Goal: Information Seeking & Learning: Learn about a topic

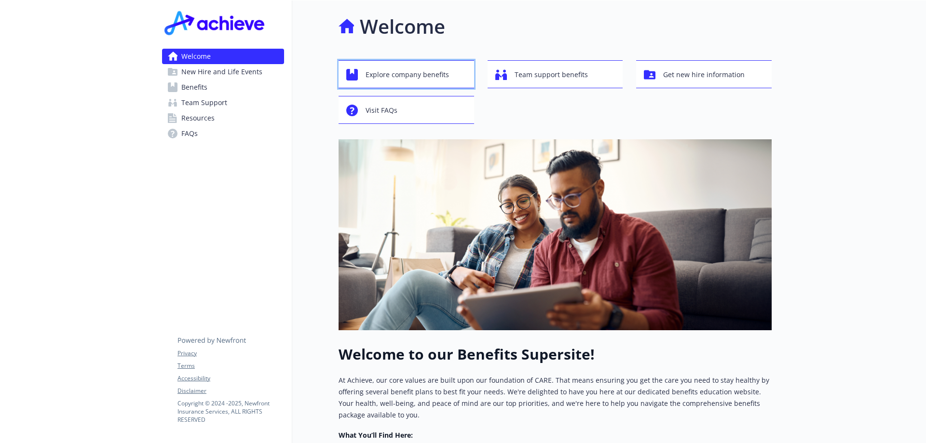
click at [423, 70] on span "Explore company benefits" at bounding box center [406, 75] width 83 height 18
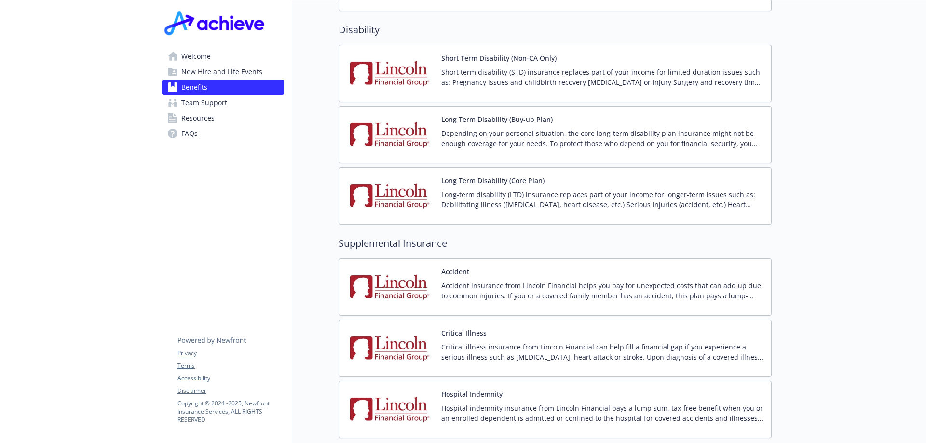
scroll to position [879, 0]
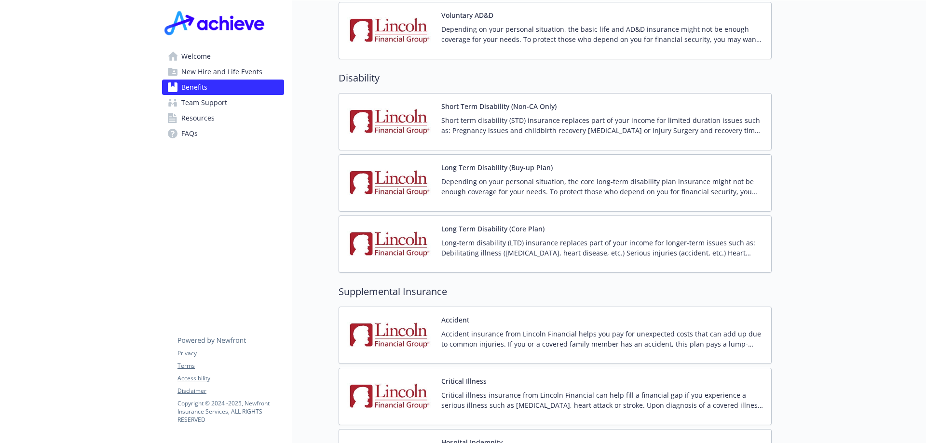
click at [559, 115] on p "Short term disability (STD) insurance replaces part of your income for limited …" at bounding box center [602, 125] width 322 height 20
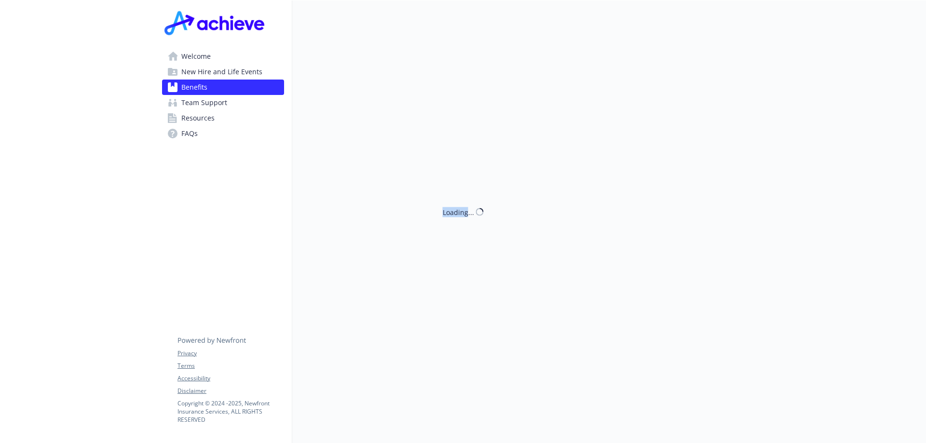
click at [559, 115] on div "Loading..." at bounding box center [531, 221] width 479 height 443
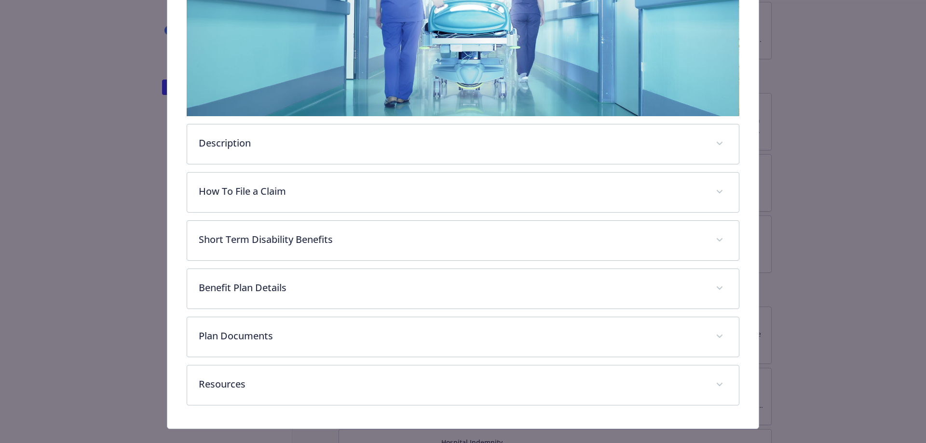
scroll to position [222, 0]
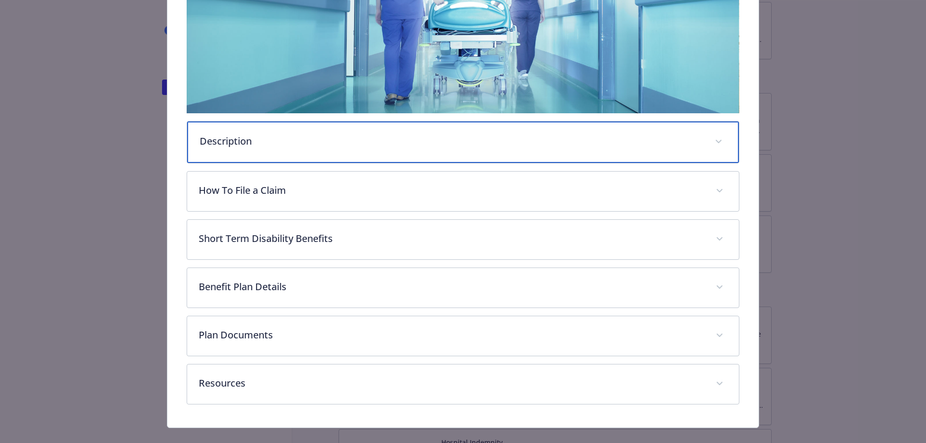
click at [309, 149] on div "Description" at bounding box center [463, 142] width 552 height 41
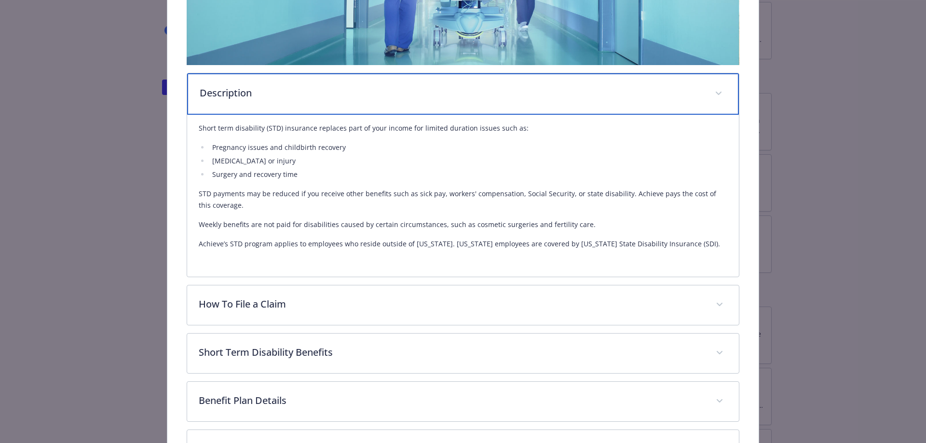
scroll to position [318, 0]
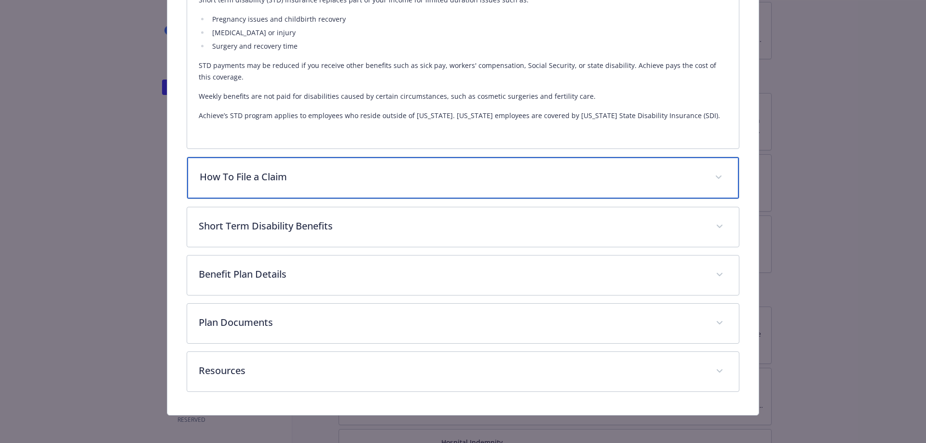
click at [298, 188] on div "How To File a Claim" at bounding box center [463, 177] width 552 height 41
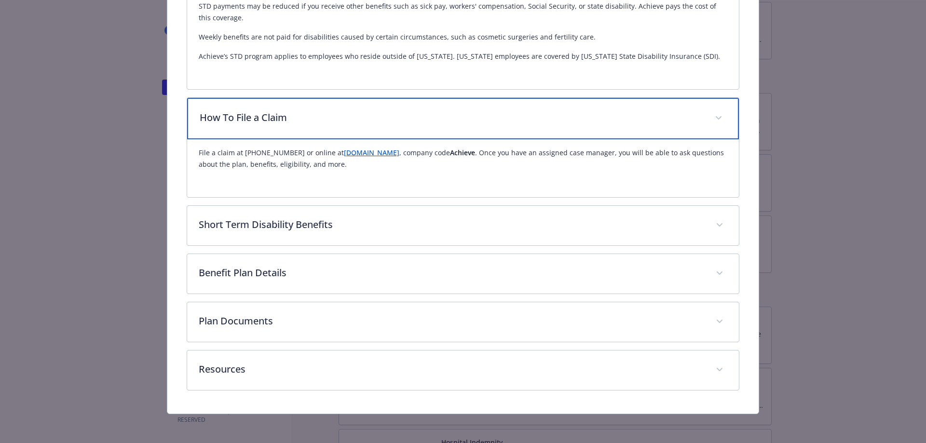
scroll to position [456, 0]
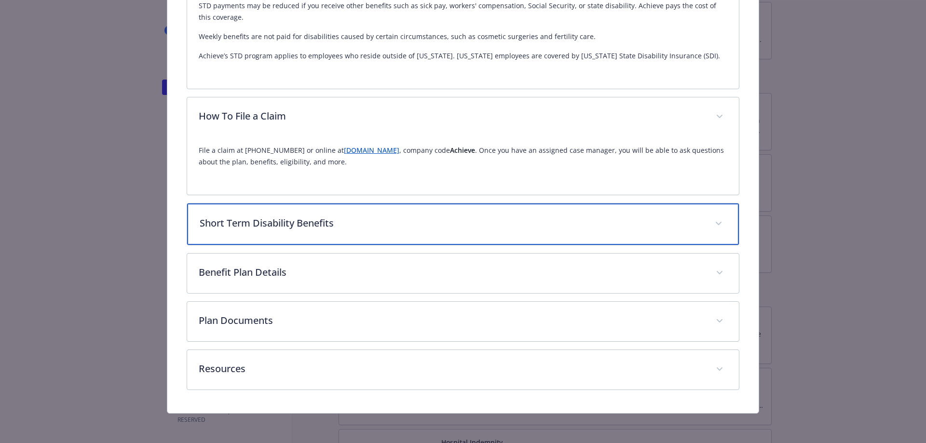
click at [297, 217] on p "Short Term Disability Benefits" at bounding box center [452, 223] width 504 height 14
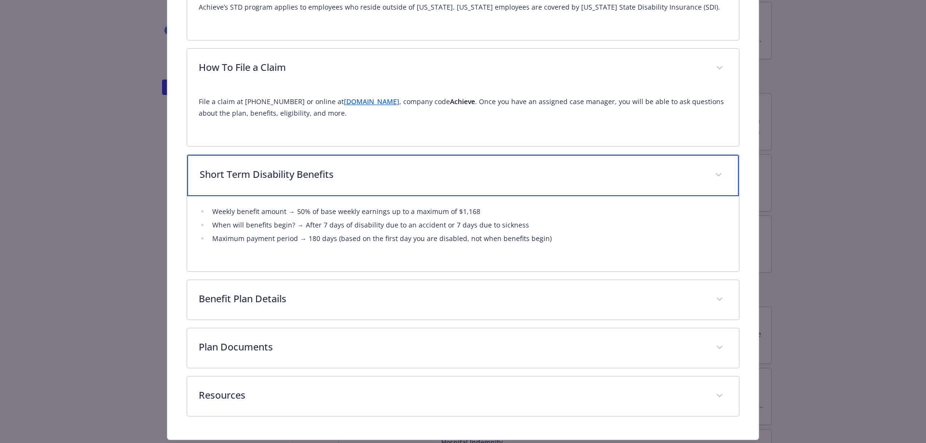
scroll to position [531, 0]
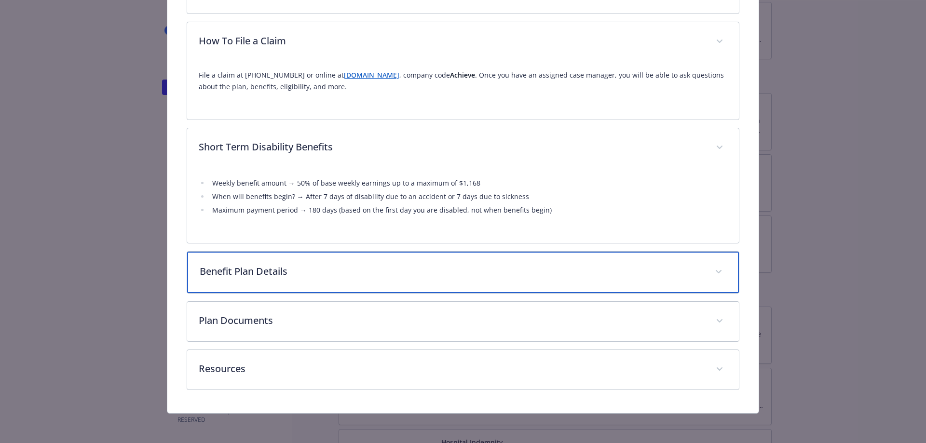
click at [282, 268] on p "Benefit Plan Details" at bounding box center [452, 271] width 504 height 14
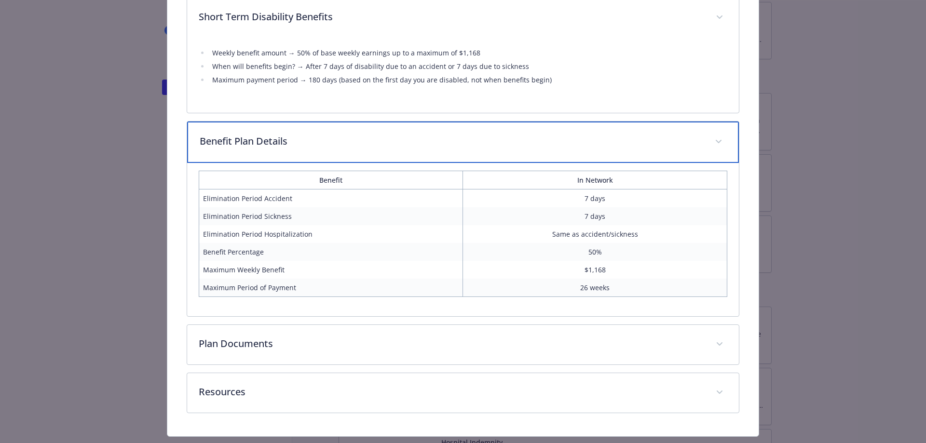
scroll to position [685, 0]
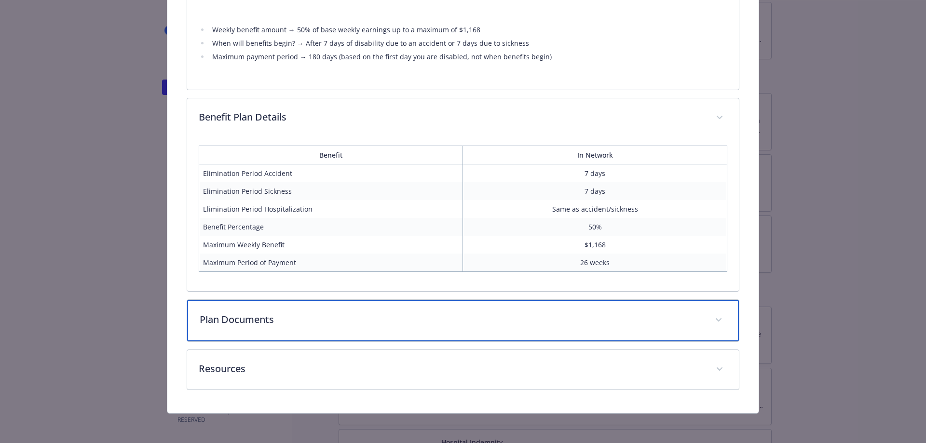
click at [270, 323] on p "Plan Documents" at bounding box center [452, 319] width 504 height 14
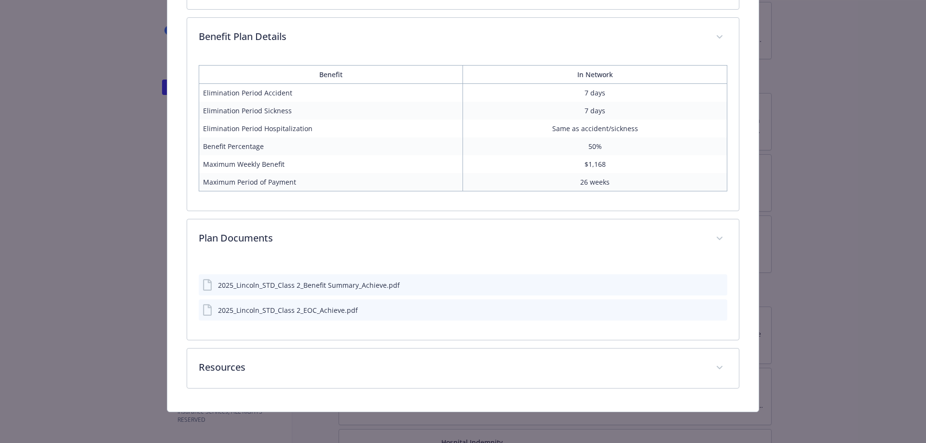
scroll to position [764, 0]
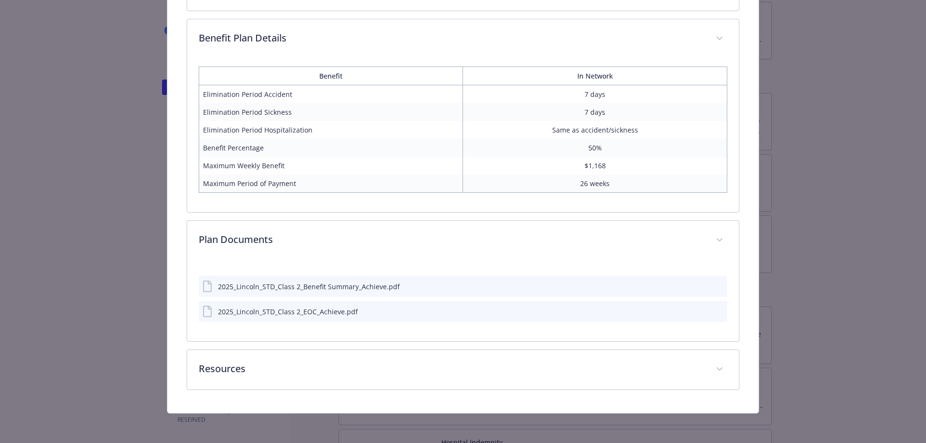
click at [295, 283] on div "2025_Lincoln_STD_Class 2_Benefit Summary_Achieve.pdf" at bounding box center [309, 287] width 182 height 10
click at [698, 282] on icon "download file" at bounding box center [702, 286] width 8 height 8
click at [698, 311] on icon "download file" at bounding box center [702, 311] width 8 height 8
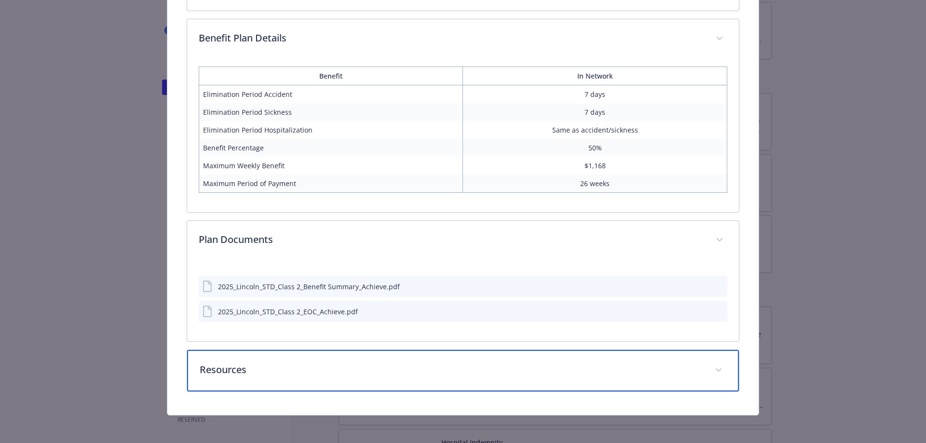
click at [625, 357] on div "Resources" at bounding box center [463, 370] width 552 height 41
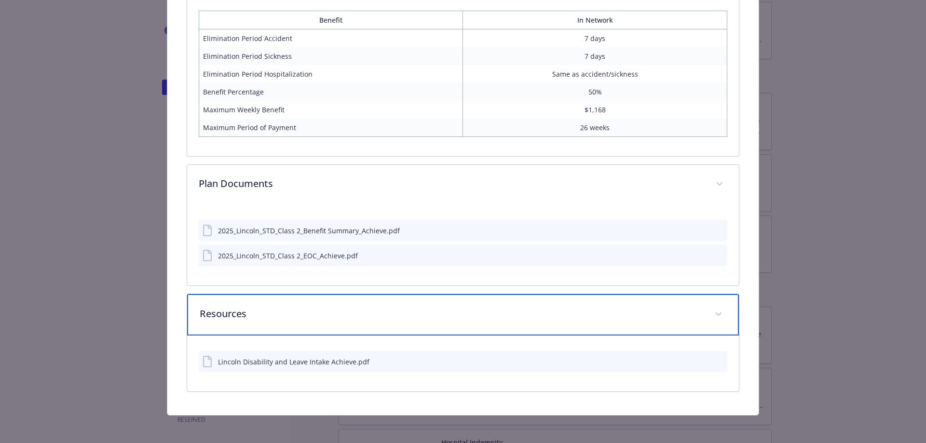
scroll to position [822, 0]
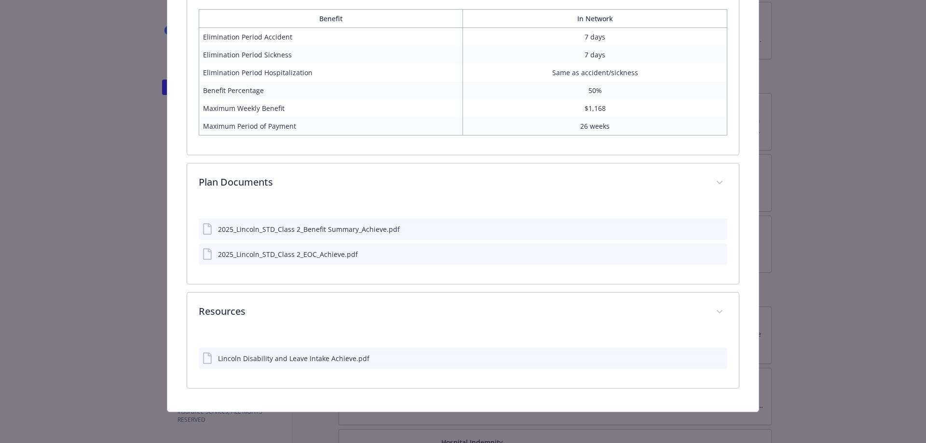
click at [699, 355] on icon "download file" at bounding box center [702, 358] width 8 height 8
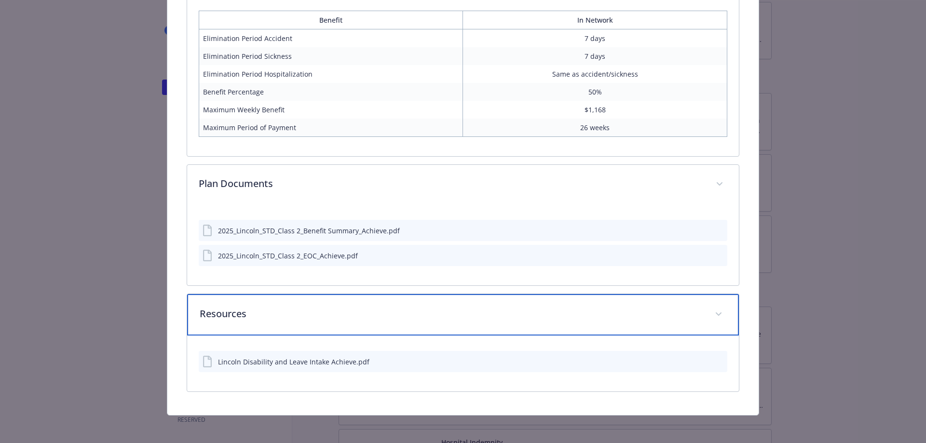
click at [687, 307] on p "Resources" at bounding box center [452, 314] width 504 height 14
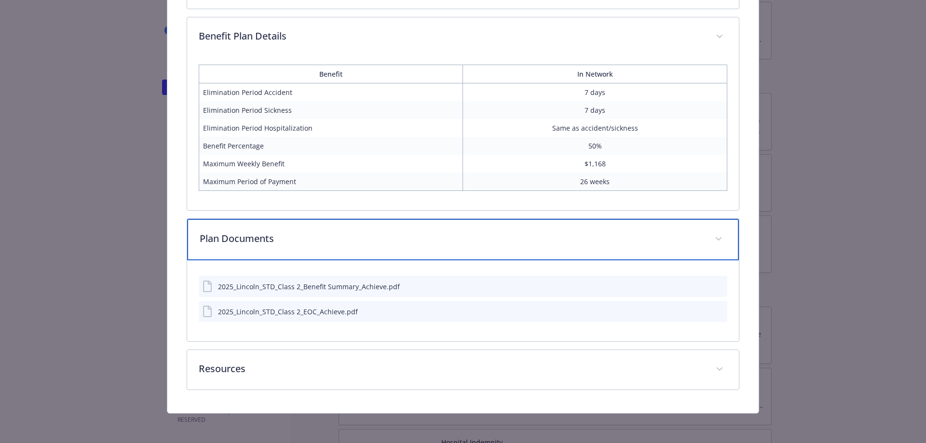
click at [506, 237] on p "Plan Documents" at bounding box center [452, 238] width 504 height 14
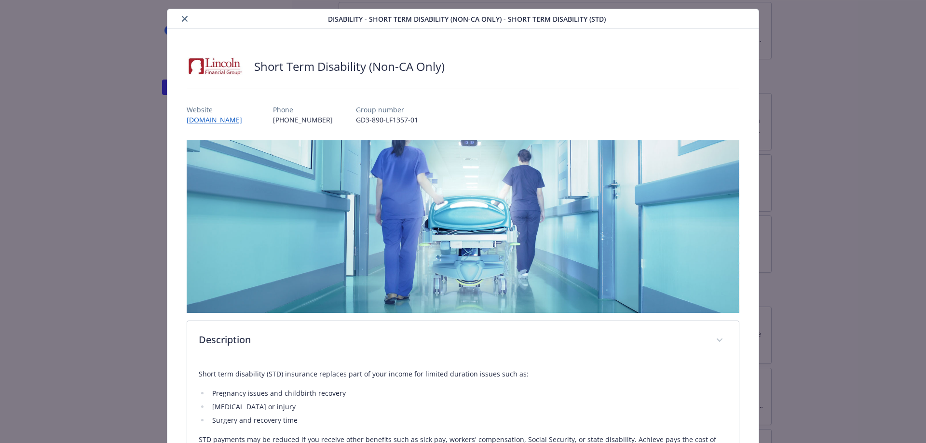
scroll to position [0, 0]
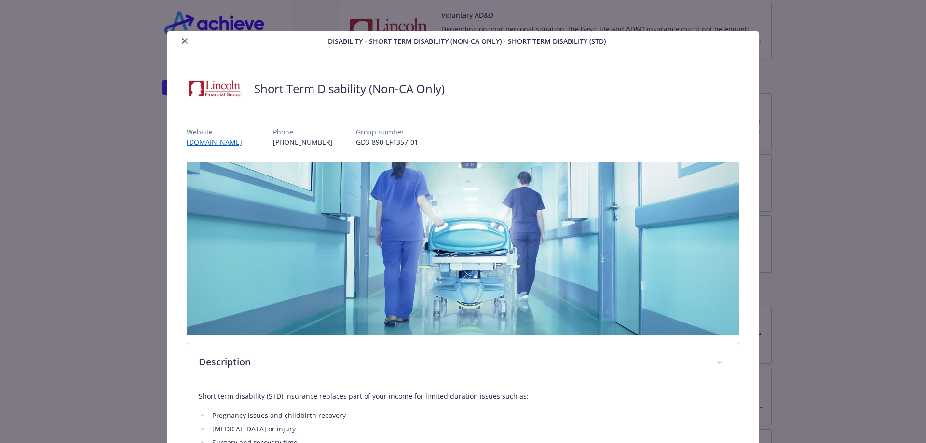
click at [186, 44] on button "close" at bounding box center [185, 41] width 12 height 12
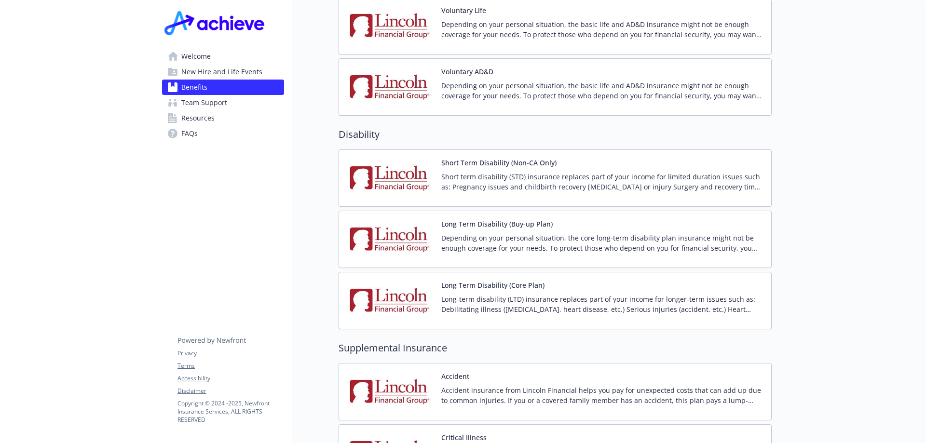
scroll to position [830, 0]
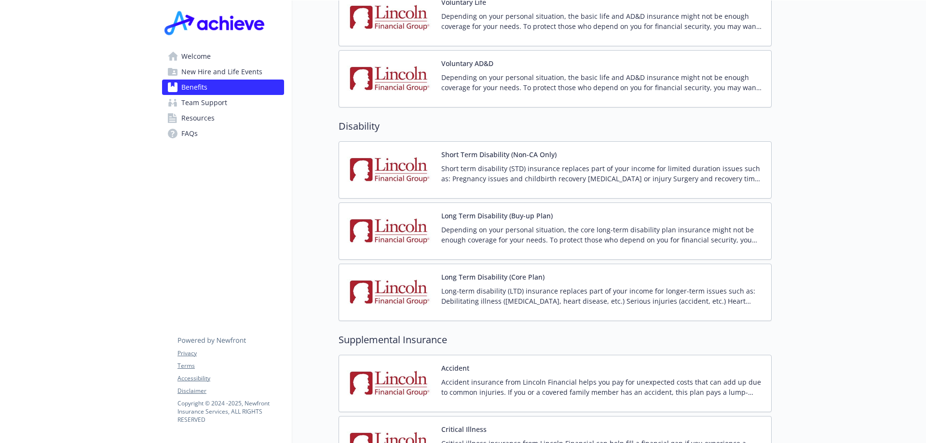
click at [479, 286] on p "Long-term disability (LTD) insurance replaces part of your income for longer-te…" at bounding box center [602, 296] width 322 height 20
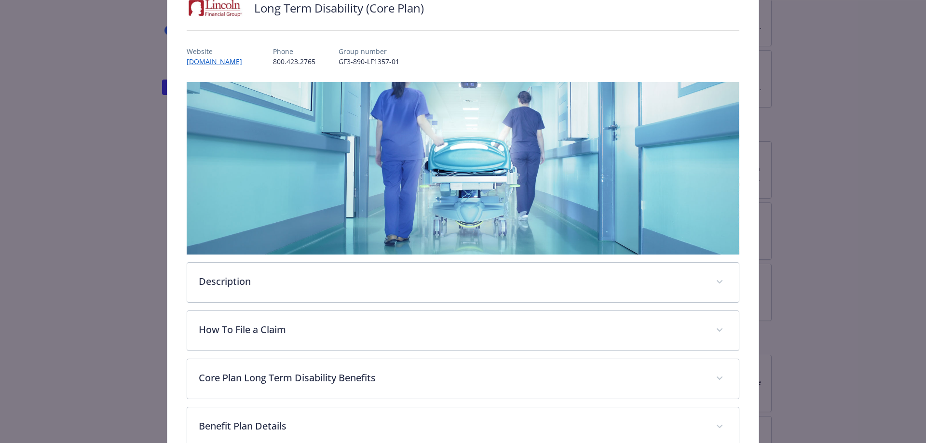
scroll to position [174, 0]
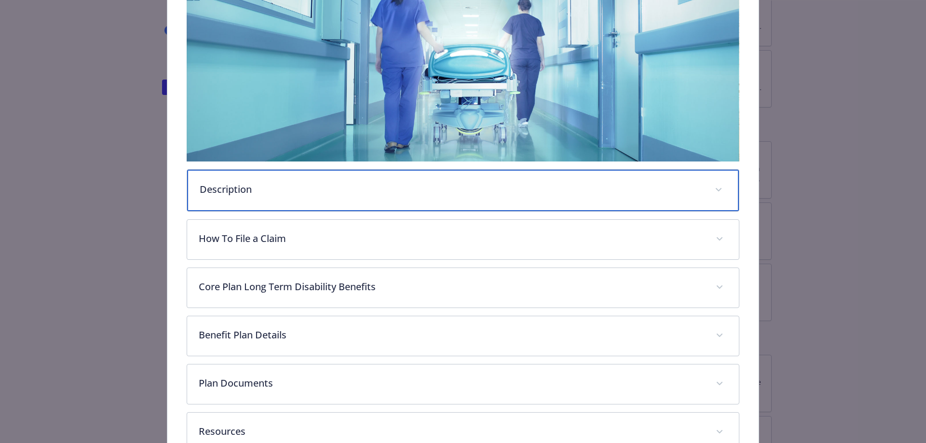
click at [317, 205] on div "Description" at bounding box center [463, 190] width 552 height 41
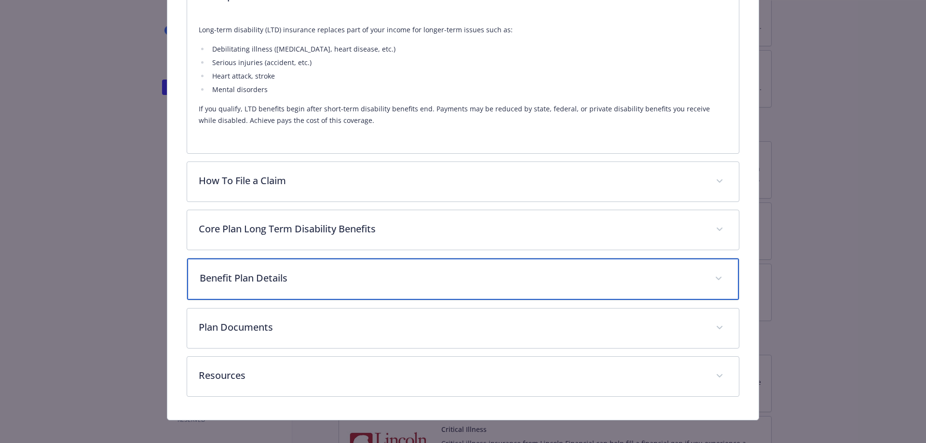
scroll to position [365, 0]
click at [428, 278] on p "Benefit Plan Details" at bounding box center [452, 279] width 504 height 14
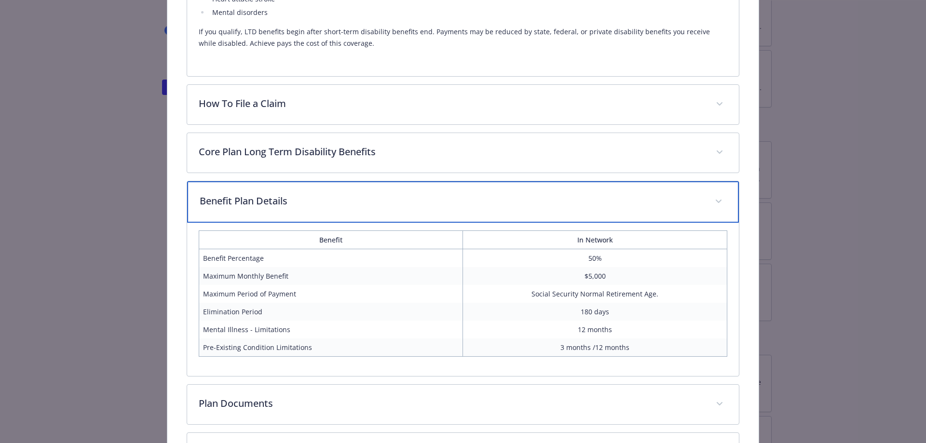
scroll to position [462, 0]
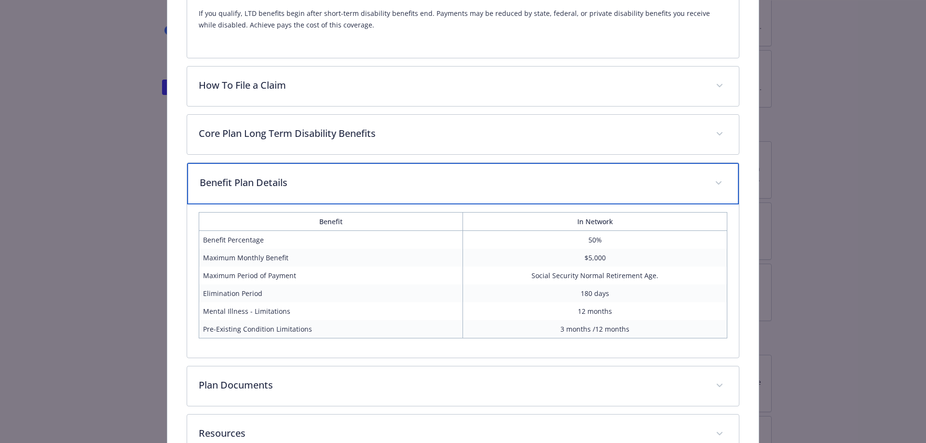
click at [514, 197] on div "Benefit Plan Details" at bounding box center [463, 183] width 552 height 41
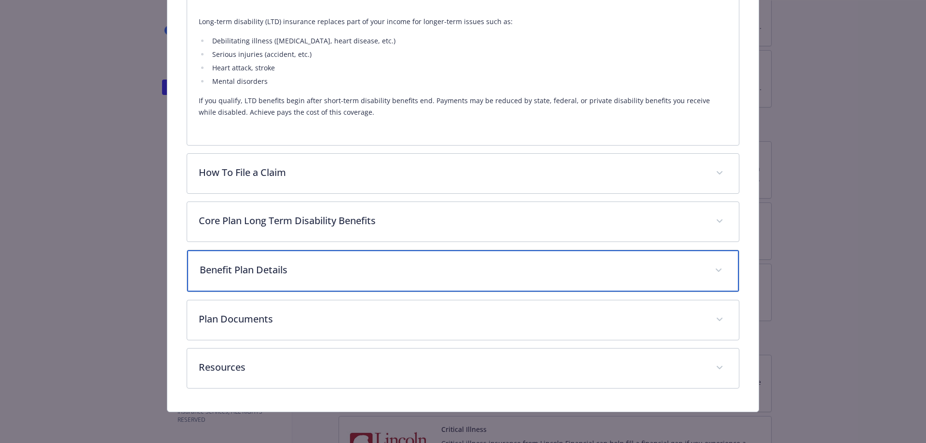
scroll to position [373, 0]
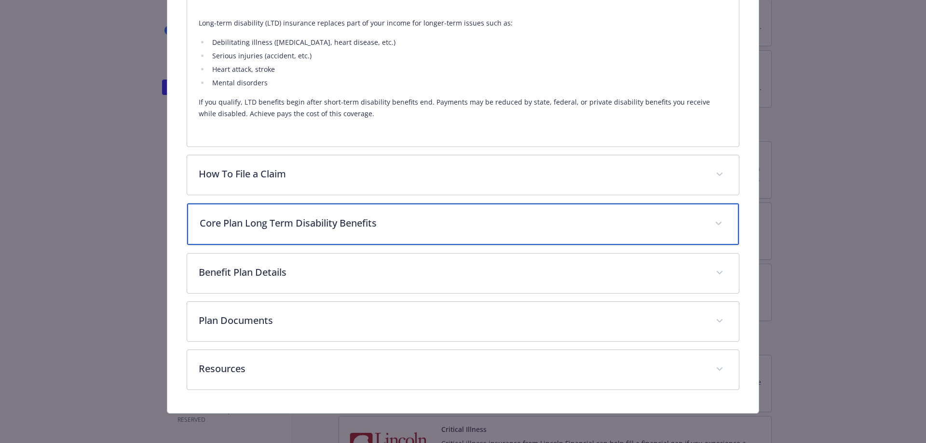
click at [443, 224] on p "Core Plan Long Term Disability Benefits" at bounding box center [452, 223] width 504 height 14
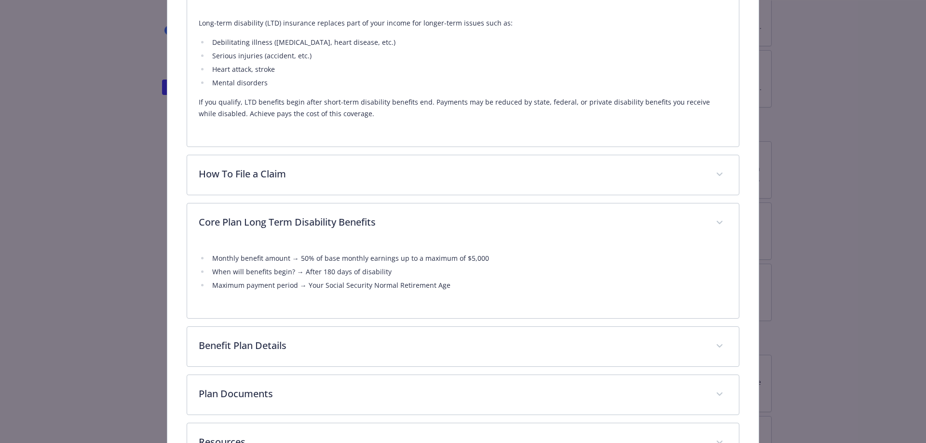
click at [431, 245] on div "Monthly benefit amount → 50% of base monthly earnings up to a maximum of $5,000…" at bounding box center [463, 275] width 529 height 64
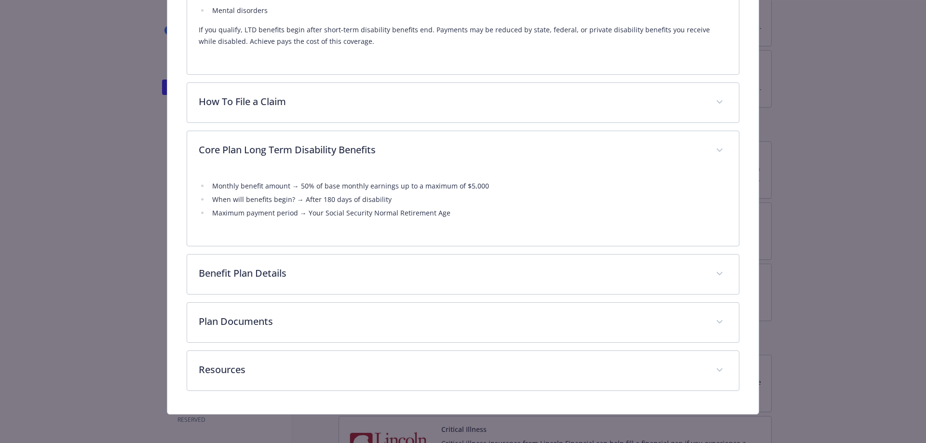
scroll to position [446, 0]
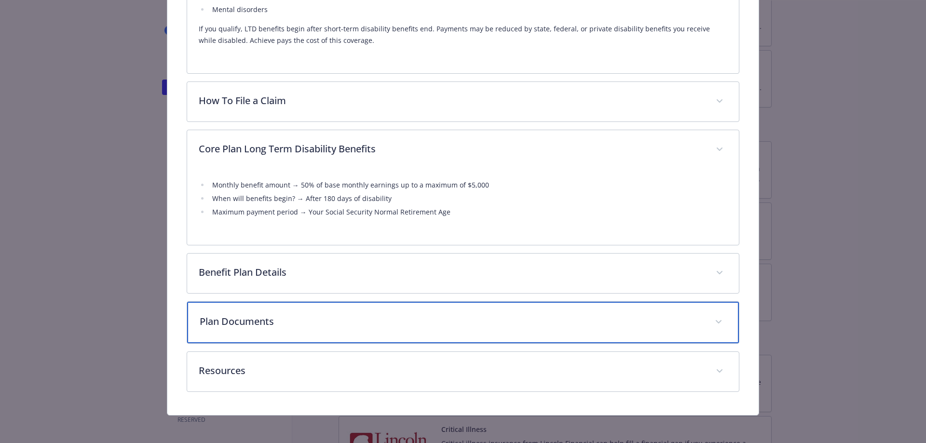
click at [398, 319] on p "Plan Documents" at bounding box center [452, 321] width 504 height 14
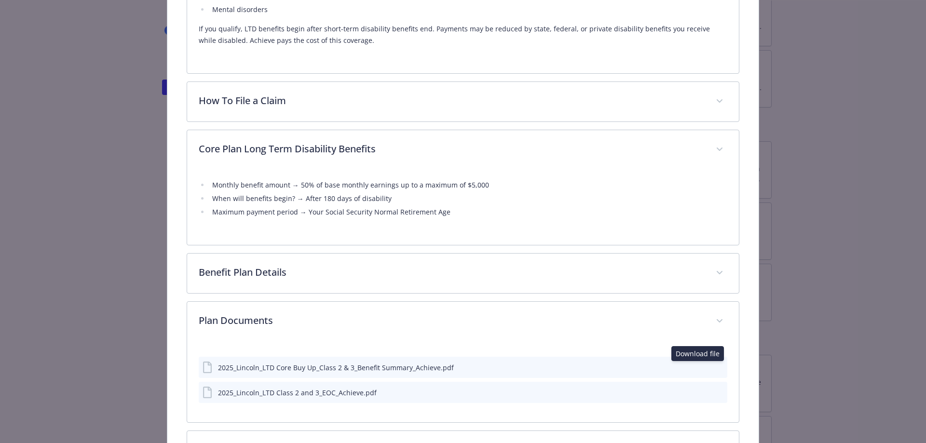
click at [698, 368] on icon "download file" at bounding box center [702, 367] width 8 height 8
click at [698, 392] on icon "download file" at bounding box center [702, 392] width 8 height 8
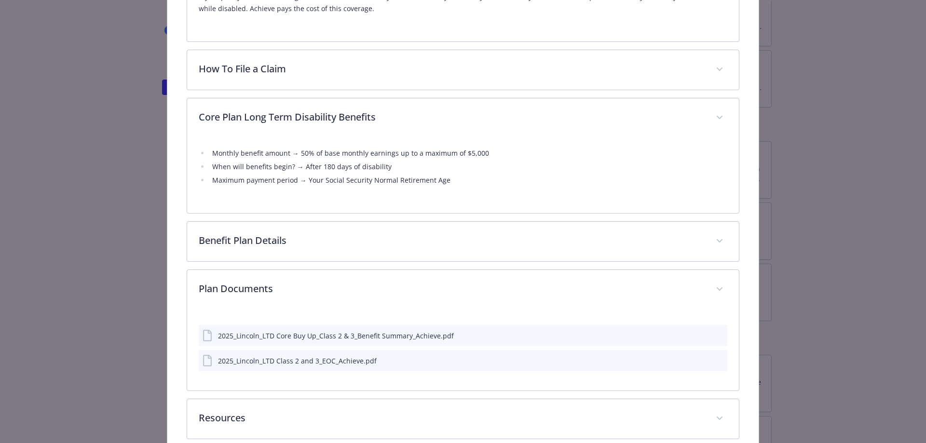
scroll to position [528, 0]
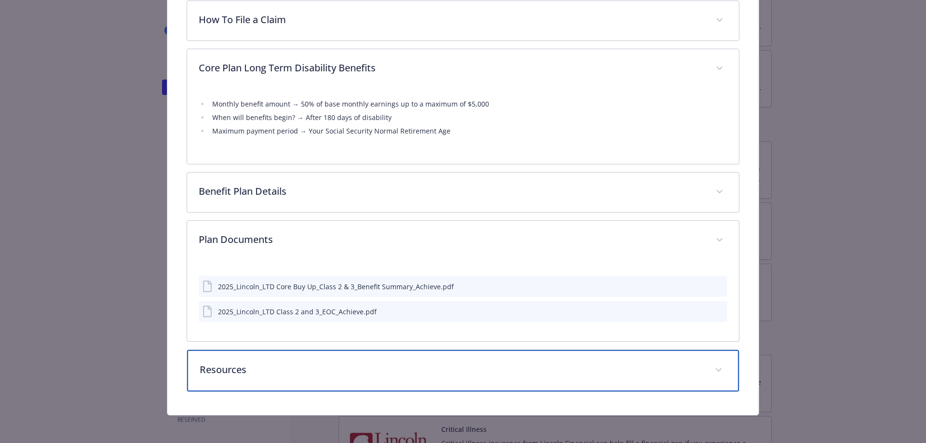
click at [598, 365] on p "Resources" at bounding box center [452, 370] width 504 height 14
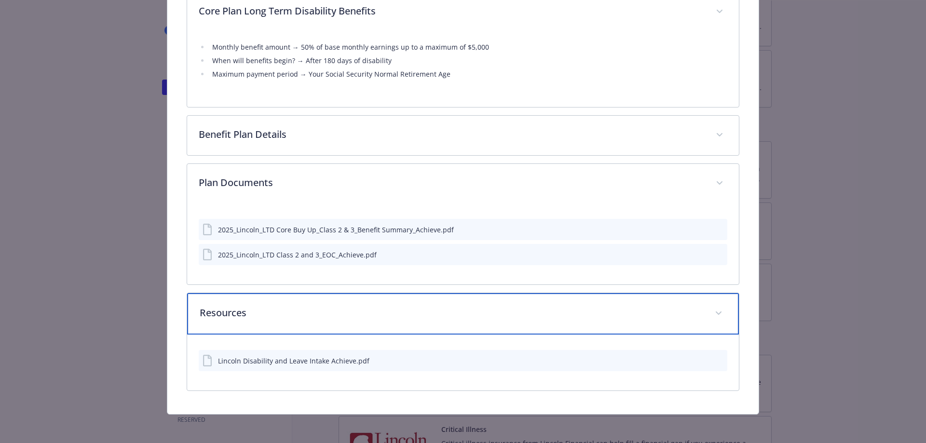
scroll to position [585, 0]
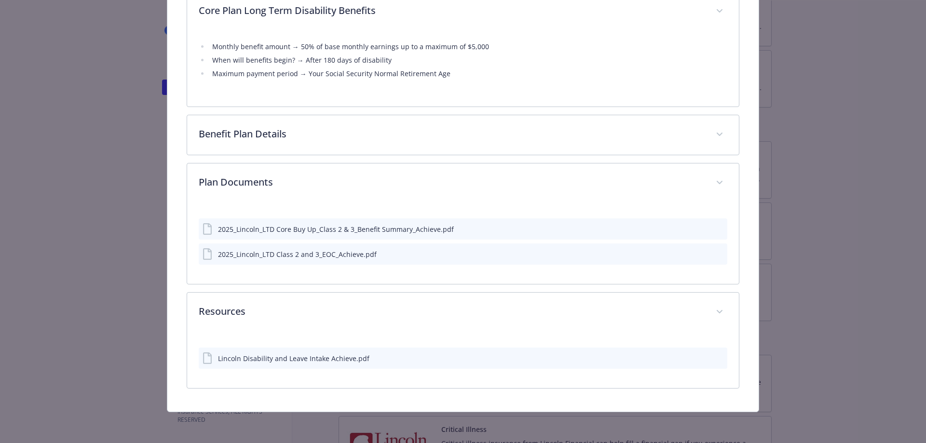
click at [698, 360] on icon "download file" at bounding box center [702, 358] width 8 height 8
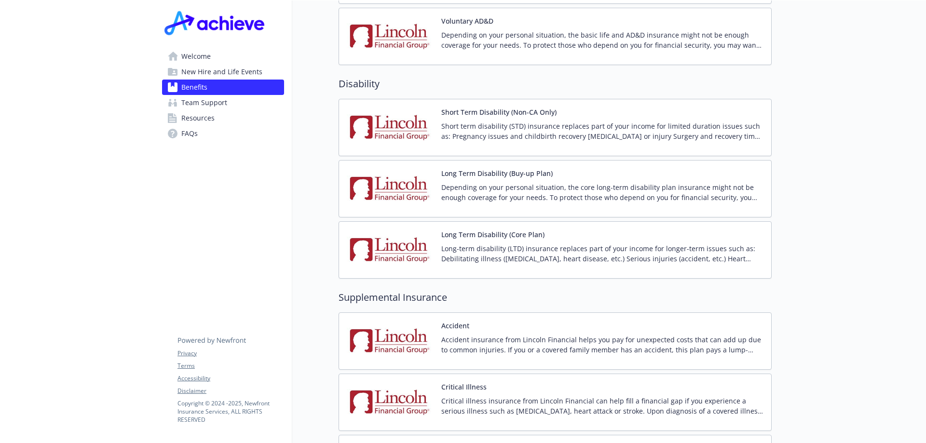
scroll to position [1023, 0]
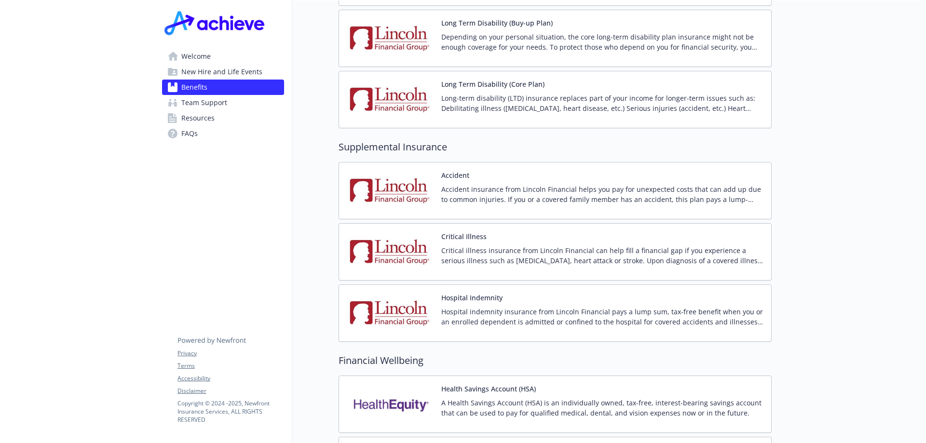
click at [463, 312] on p "Hospital indemnity insurance from Lincoln Financial pays a lump sum, tax-free b…" at bounding box center [602, 317] width 322 height 20
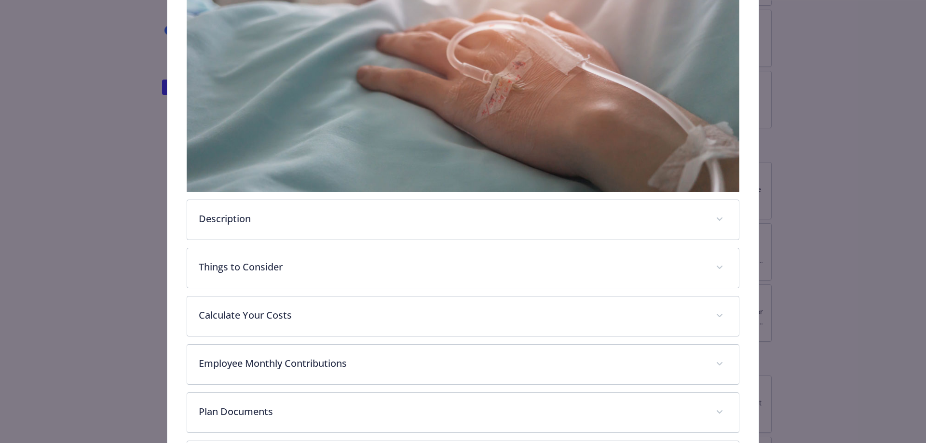
scroll to position [222, 0]
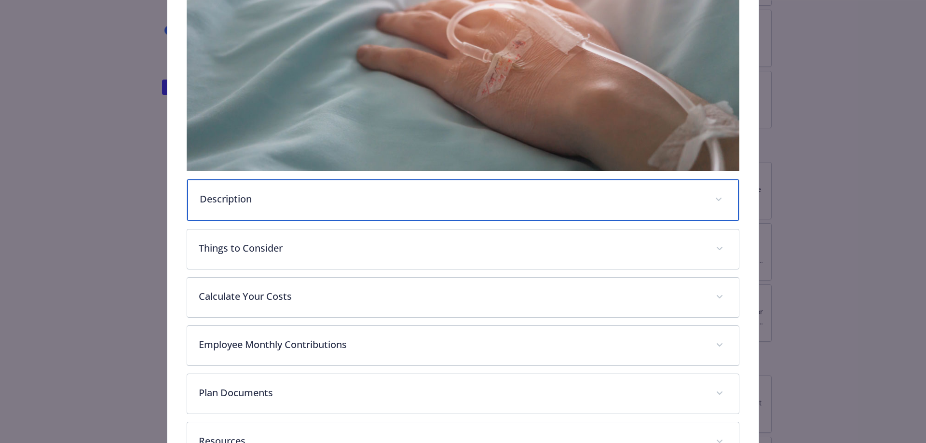
click at [333, 204] on div "Description" at bounding box center [463, 199] width 552 height 41
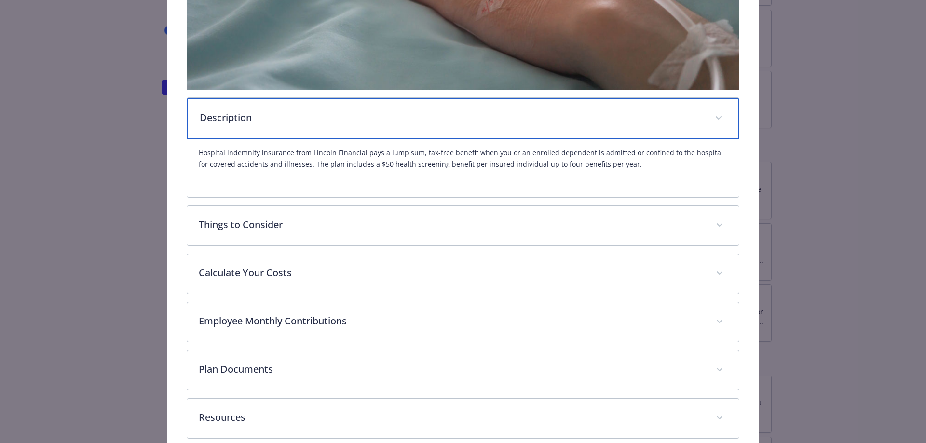
scroll to position [318, 0]
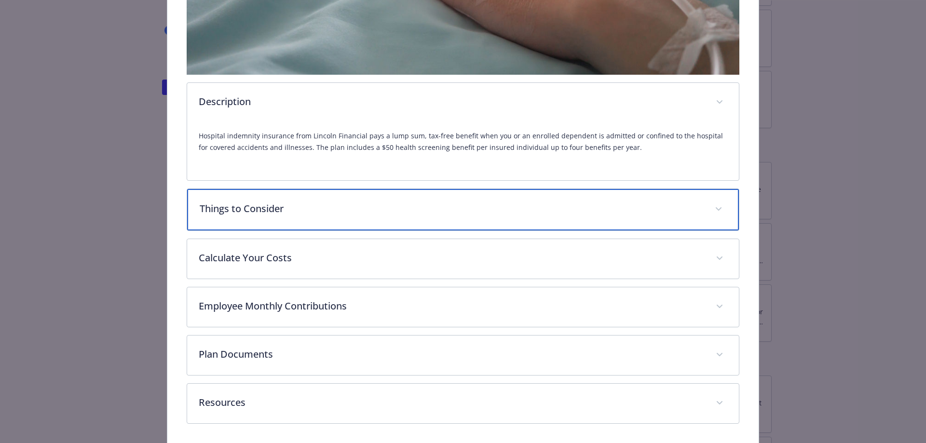
click at [295, 208] on p "Things to Consider" at bounding box center [452, 209] width 504 height 14
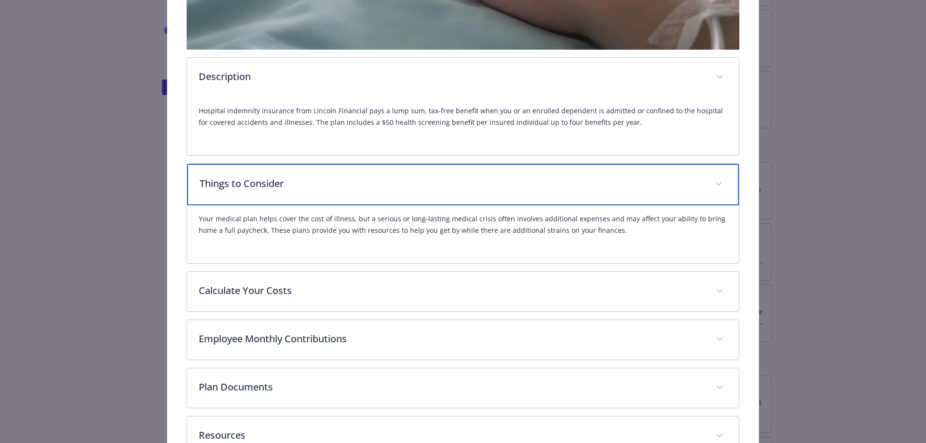
scroll to position [366, 0]
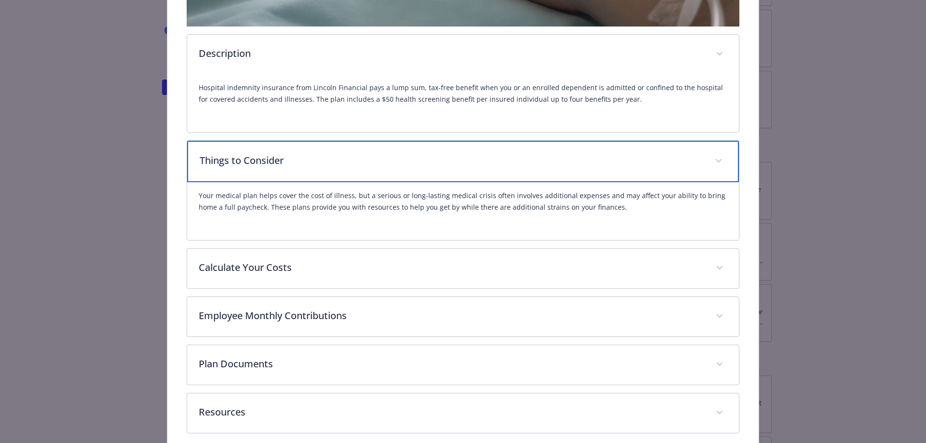
click at [291, 172] on div "Things to Consider" at bounding box center [463, 161] width 552 height 41
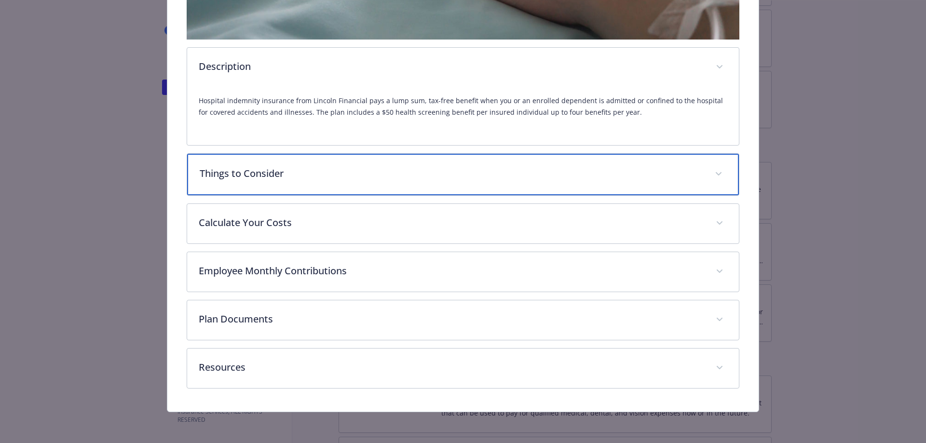
scroll to position [352, 0]
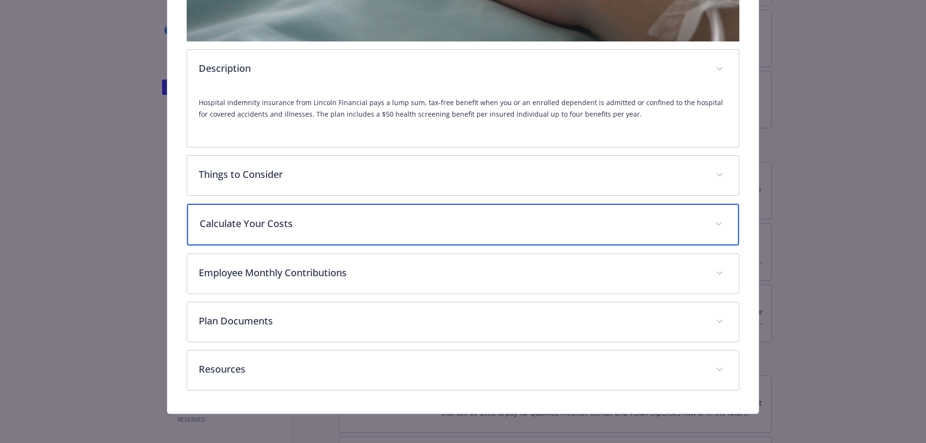
click at [272, 220] on p "Calculate Your Costs" at bounding box center [452, 223] width 504 height 14
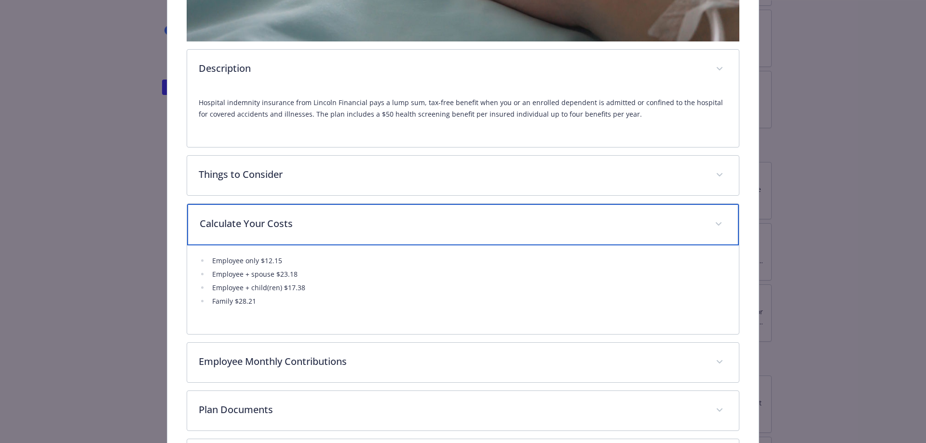
click at [272, 220] on p "Calculate Your Costs" at bounding box center [452, 223] width 504 height 14
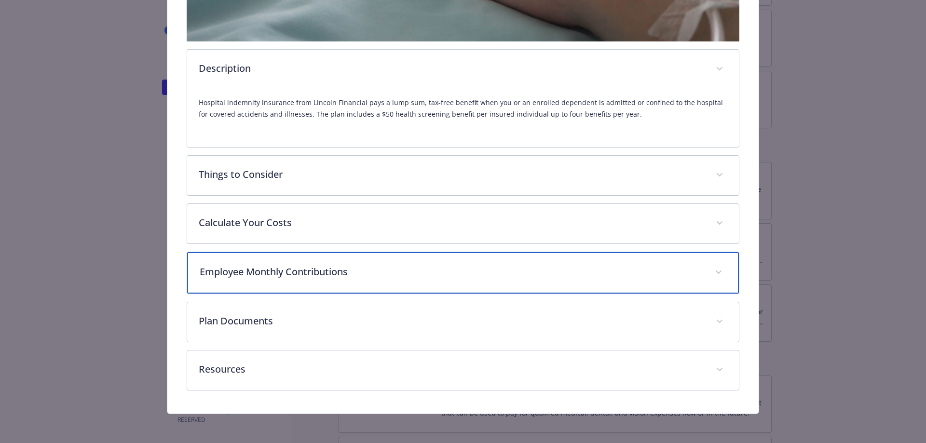
click at [264, 282] on div "Employee Monthly Contributions" at bounding box center [463, 272] width 552 height 41
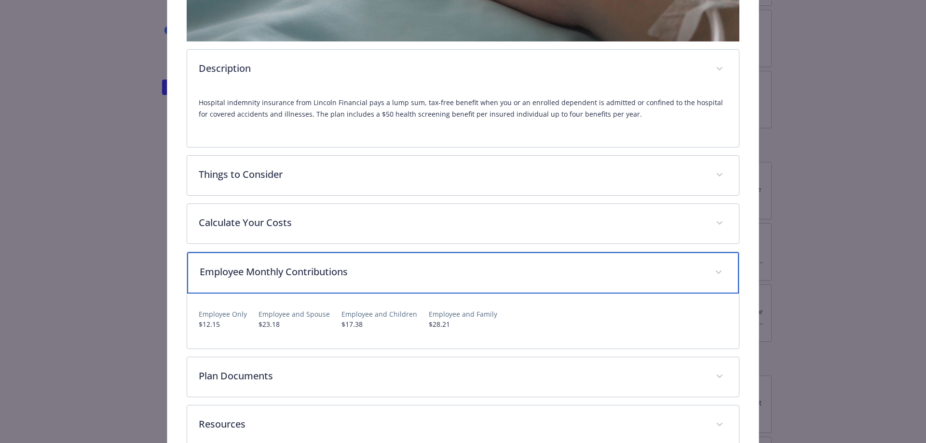
click at [263, 281] on div "Employee Monthly Contributions" at bounding box center [463, 272] width 552 height 41
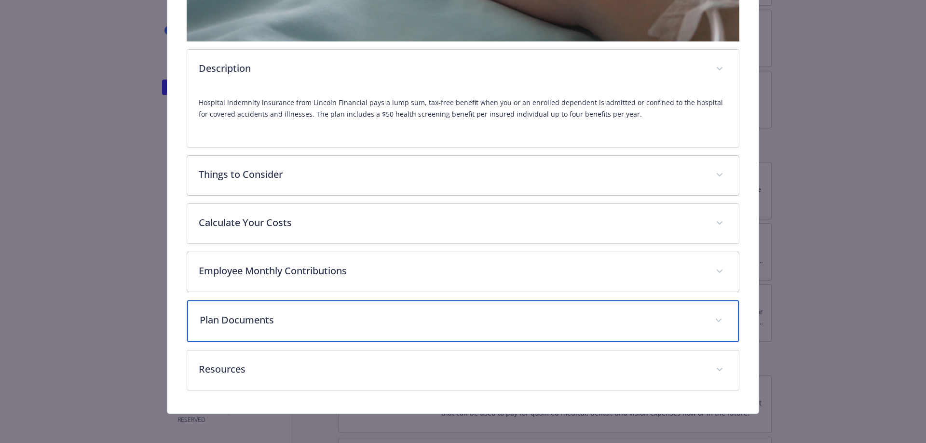
click at [249, 315] on p "Plan Documents" at bounding box center [452, 320] width 504 height 14
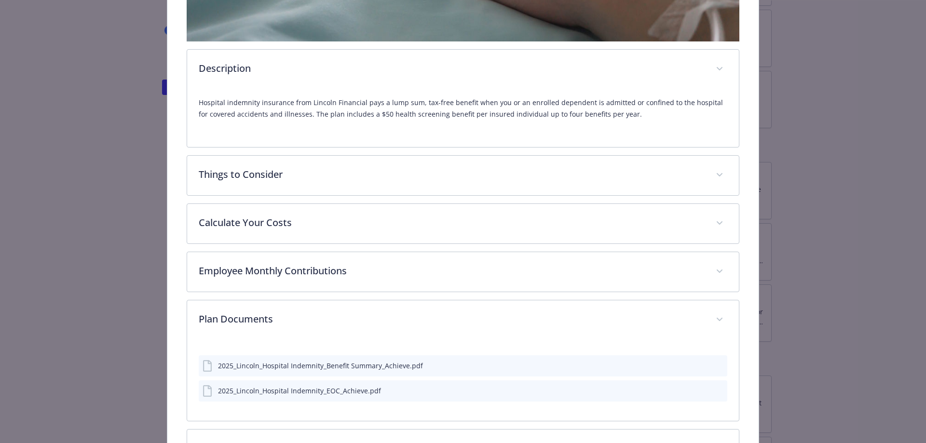
click at [700, 365] on icon "download file" at bounding box center [702, 365] width 8 height 8
click at [698, 388] on icon "download file" at bounding box center [702, 390] width 8 height 8
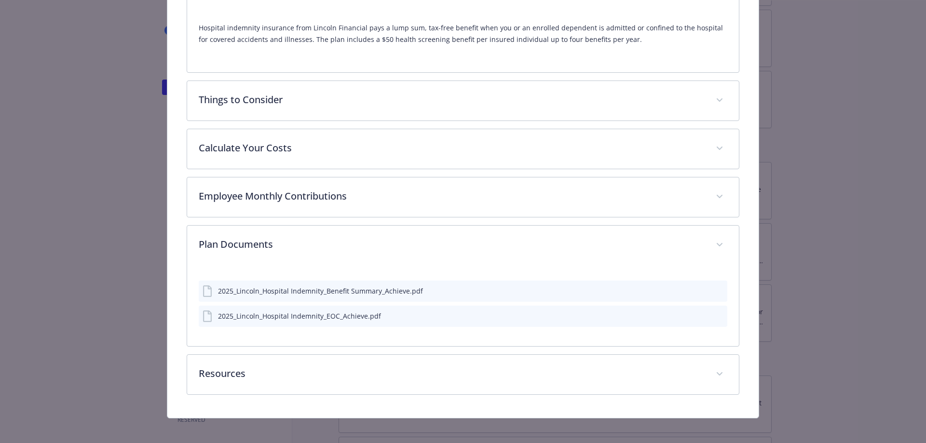
scroll to position [431, 0]
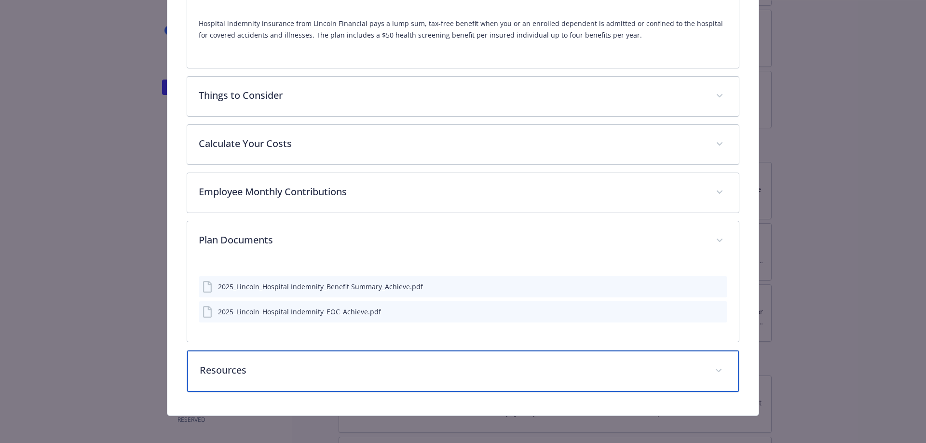
click at [693, 379] on div "Resources" at bounding box center [463, 371] width 552 height 41
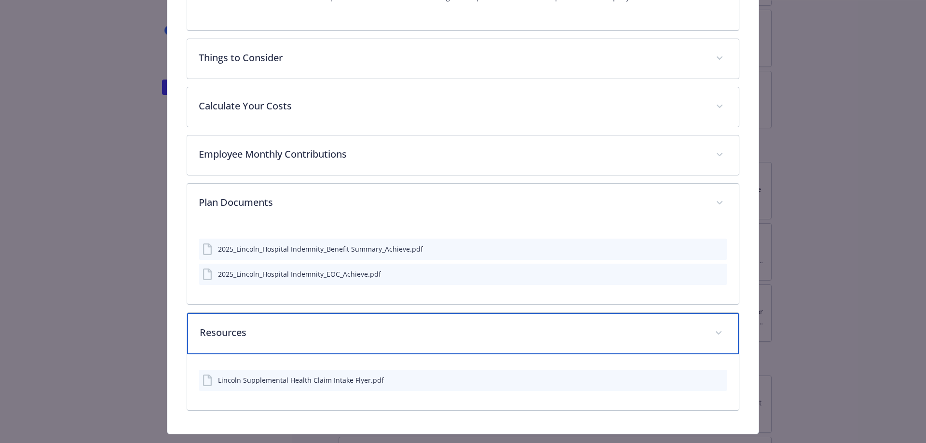
scroll to position [488, 0]
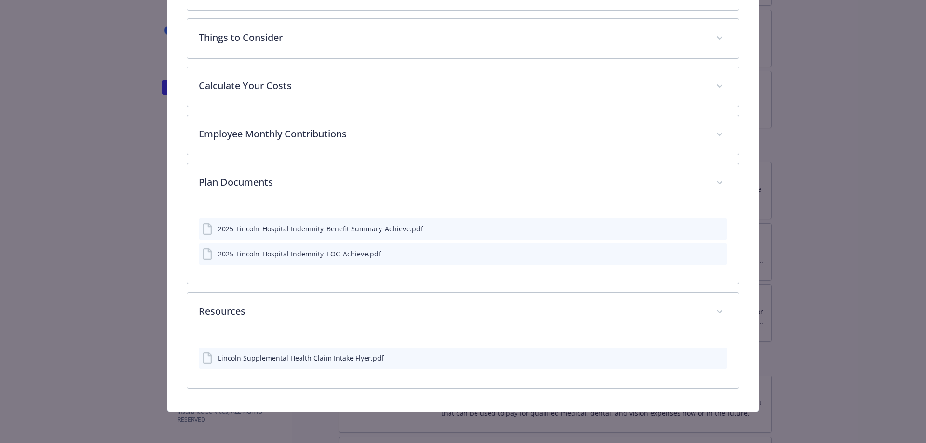
click at [699, 357] on icon "download file" at bounding box center [702, 356] width 6 height 6
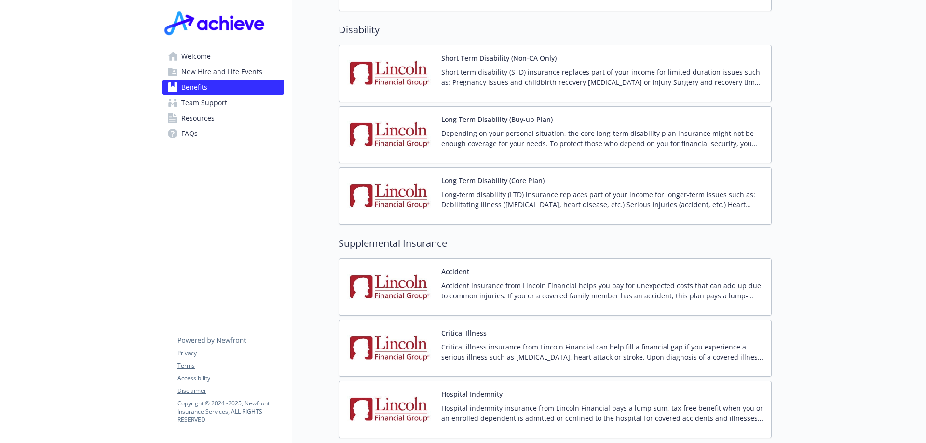
scroll to position [879, 0]
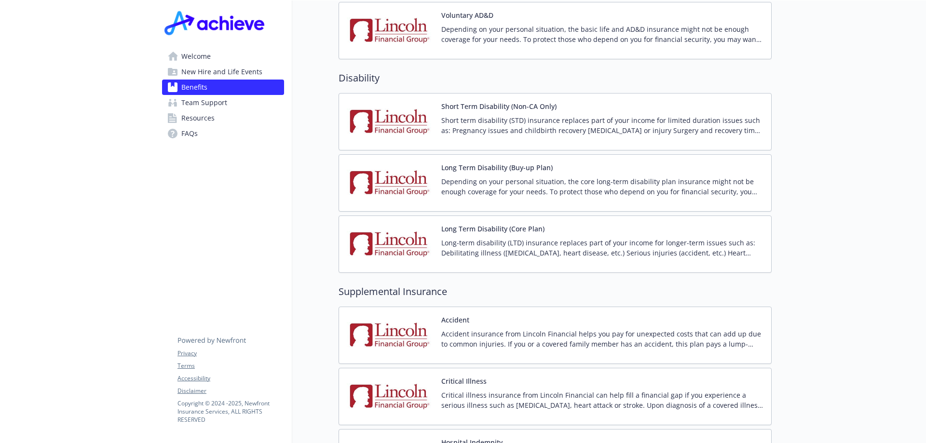
click at [519, 182] on p "Depending on your personal situation, the core long-term disability plan insura…" at bounding box center [602, 186] width 322 height 20
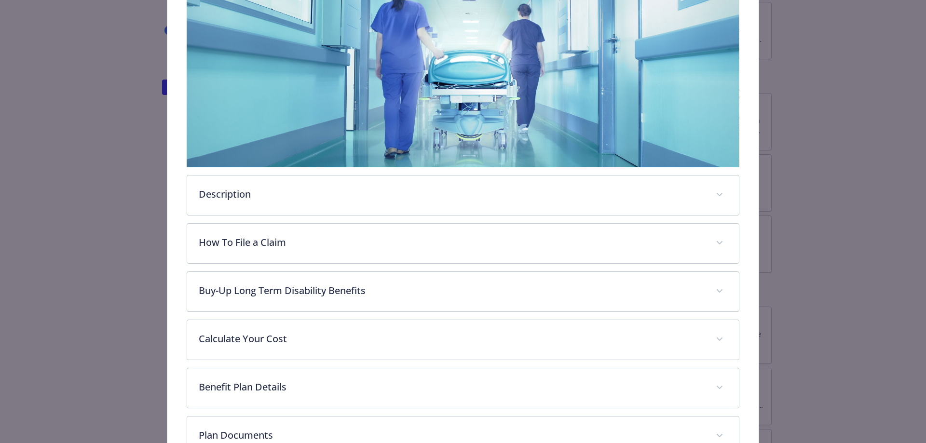
scroll to position [174, 0]
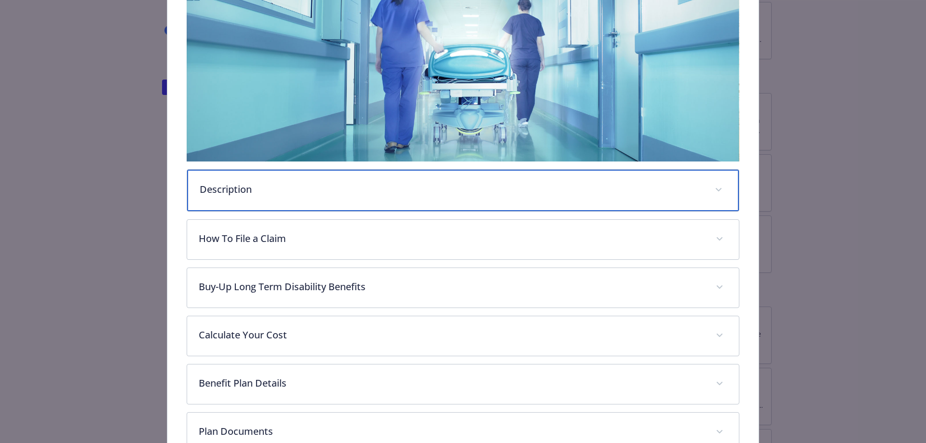
click at [431, 185] on p "Description" at bounding box center [452, 189] width 504 height 14
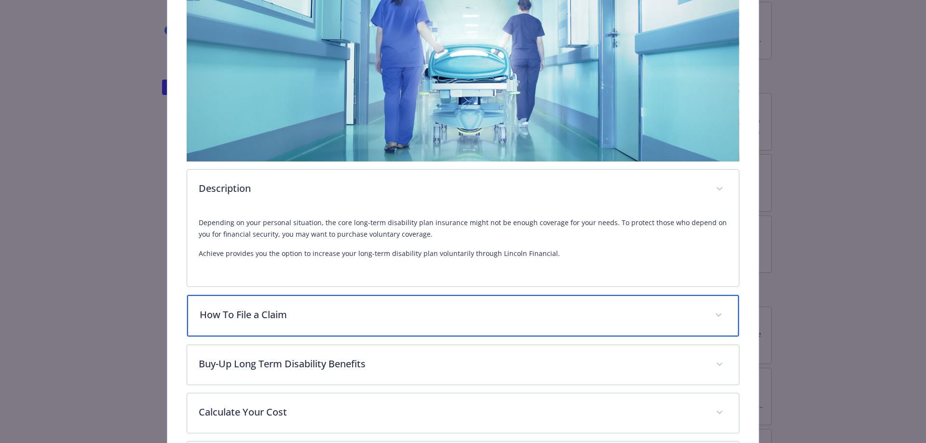
click at [437, 316] on p "How To File a Claim" at bounding box center [452, 315] width 504 height 14
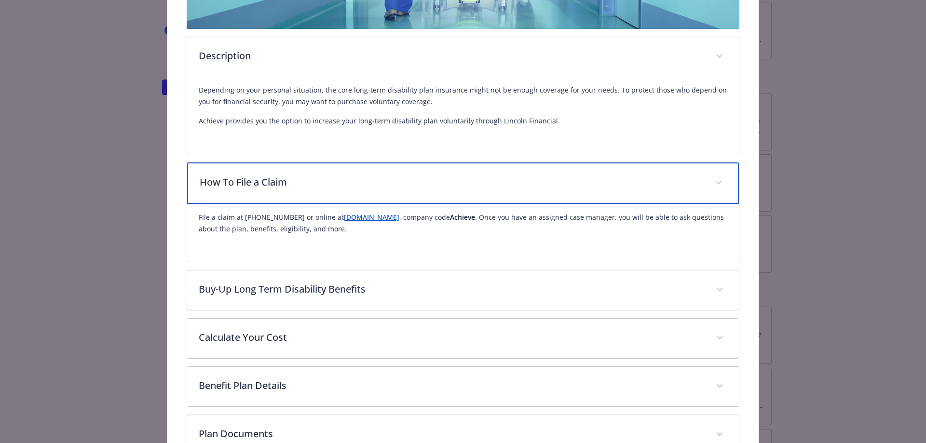
scroll to position [318, 0]
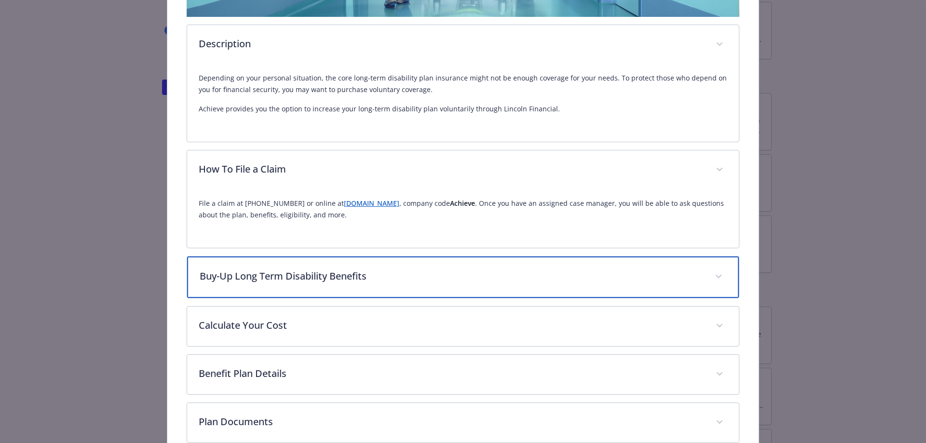
click at [421, 292] on div "Buy-Up Long Term Disability Benefits" at bounding box center [463, 277] width 552 height 41
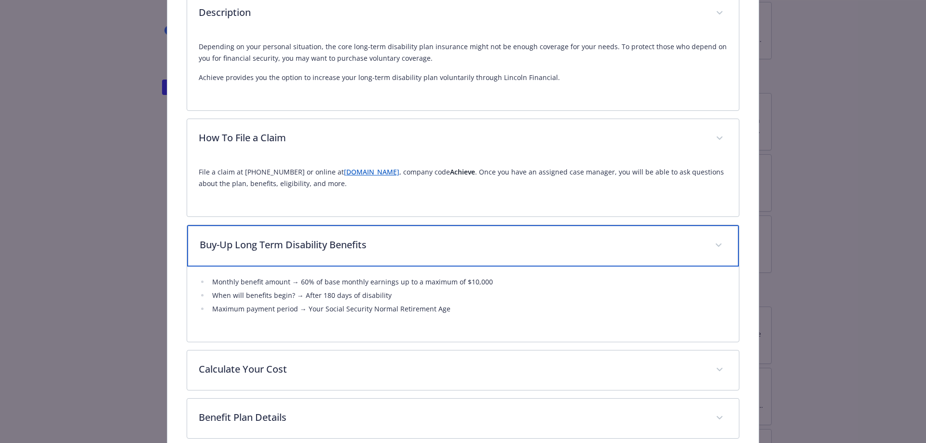
scroll to position [366, 0]
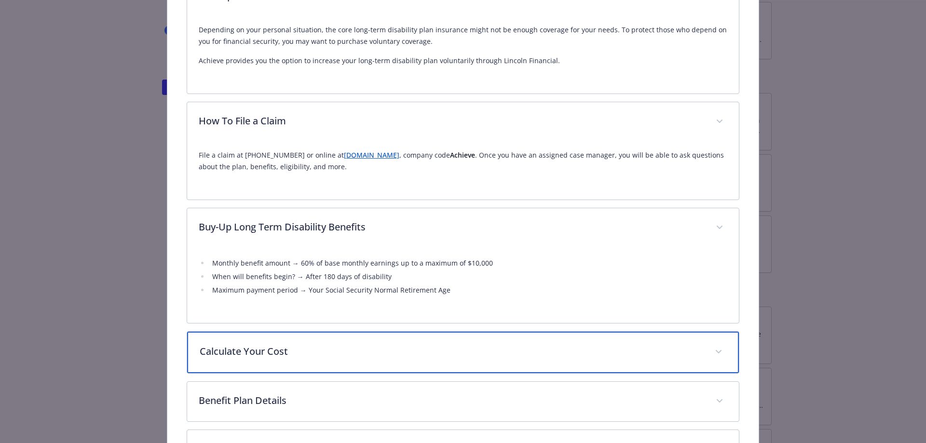
click at [399, 337] on div "Calculate Your Cost" at bounding box center [463, 352] width 552 height 41
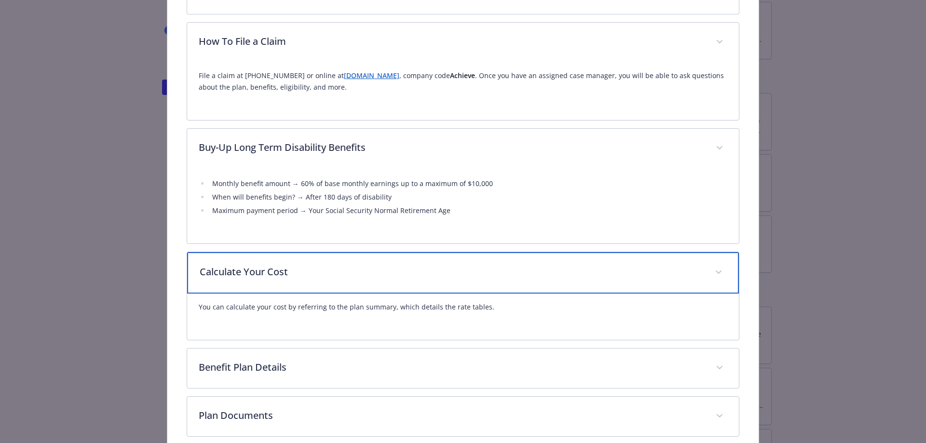
scroll to position [463, 0]
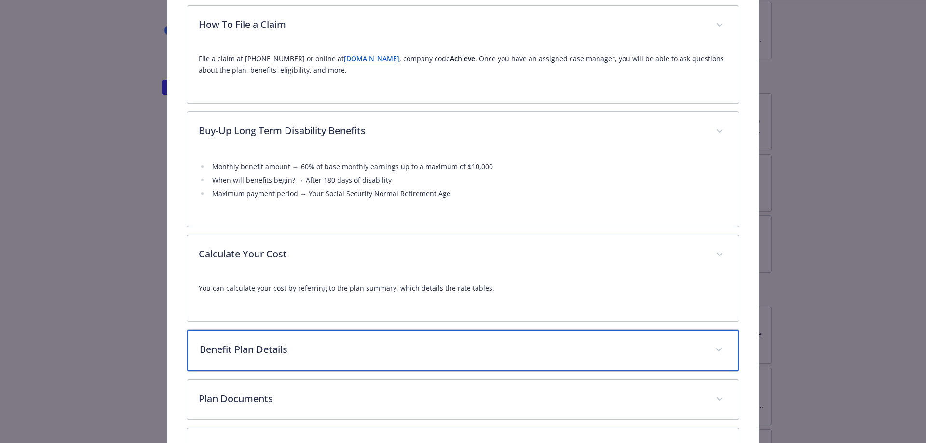
click at [402, 334] on div "Benefit Plan Details" at bounding box center [463, 350] width 552 height 41
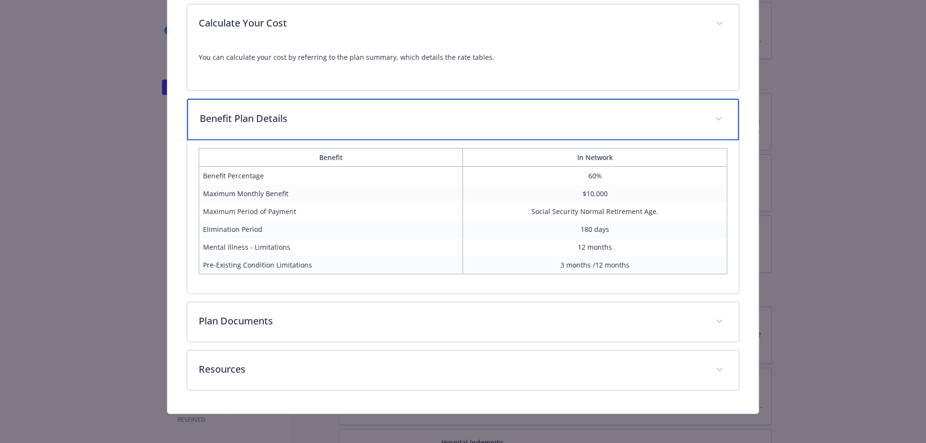
scroll to position [694, 0]
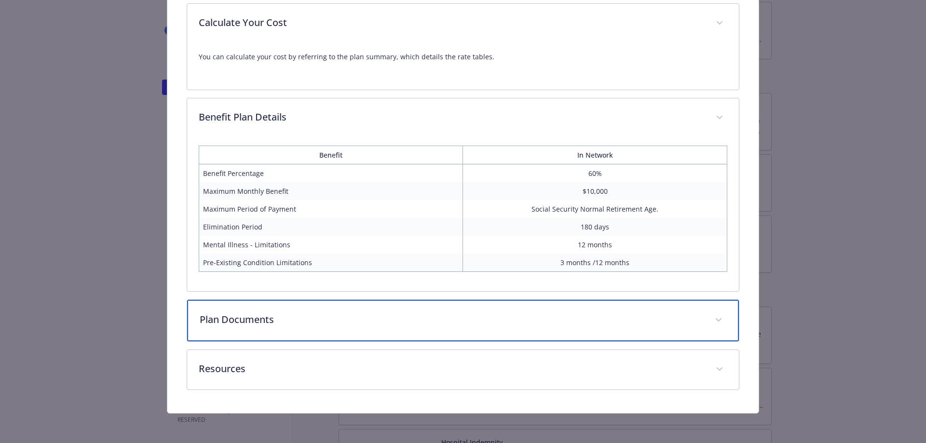
click at [406, 317] on p "Plan Documents" at bounding box center [452, 319] width 504 height 14
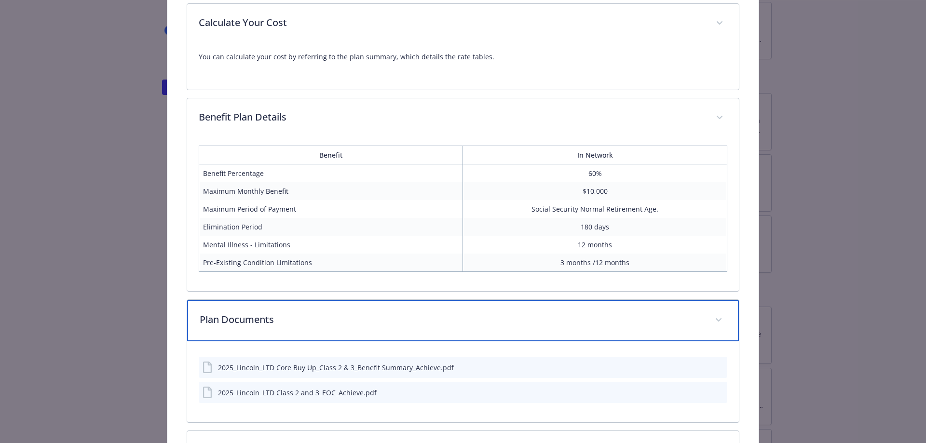
scroll to position [775, 0]
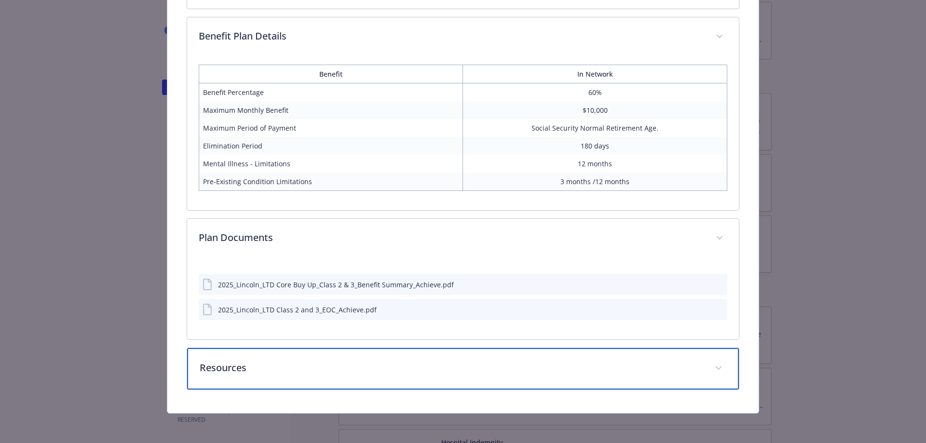
click at [382, 352] on div "Resources" at bounding box center [463, 368] width 552 height 41
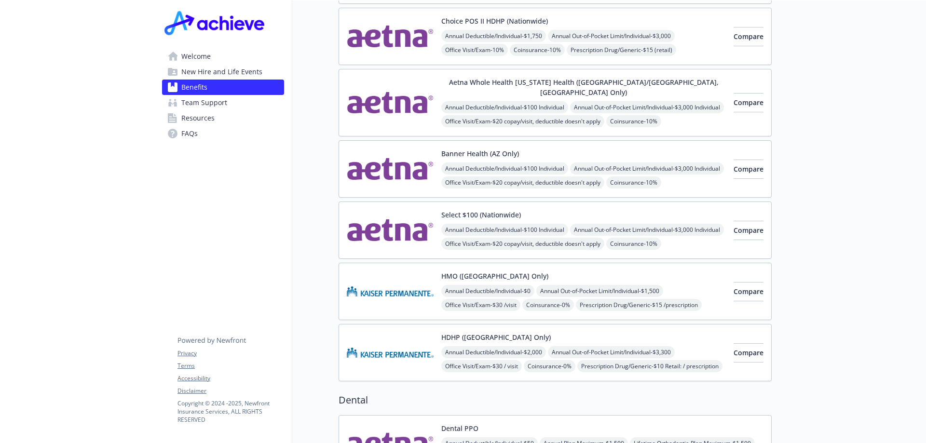
scroll to position [107, 0]
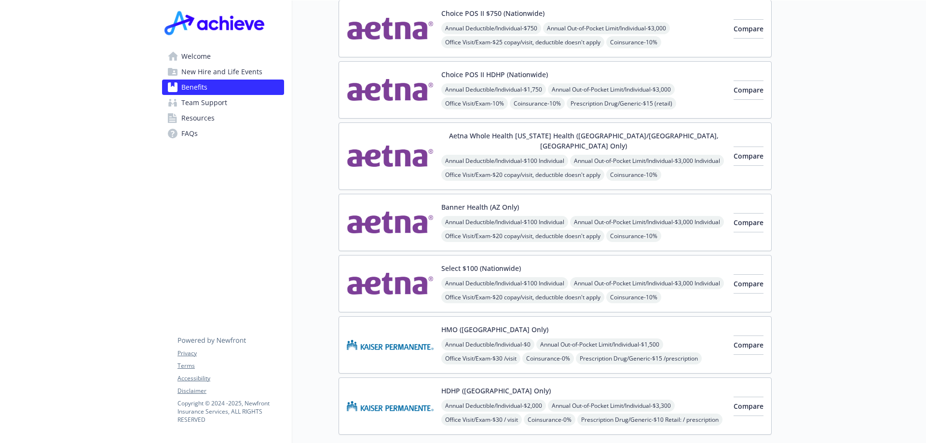
click at [615, 216] on div "Annual Deductible/Individual - $100 Individual Annual Out-of-Pocket Limit/Indiv…" at bounding box center [583, 257] width 284 height 82
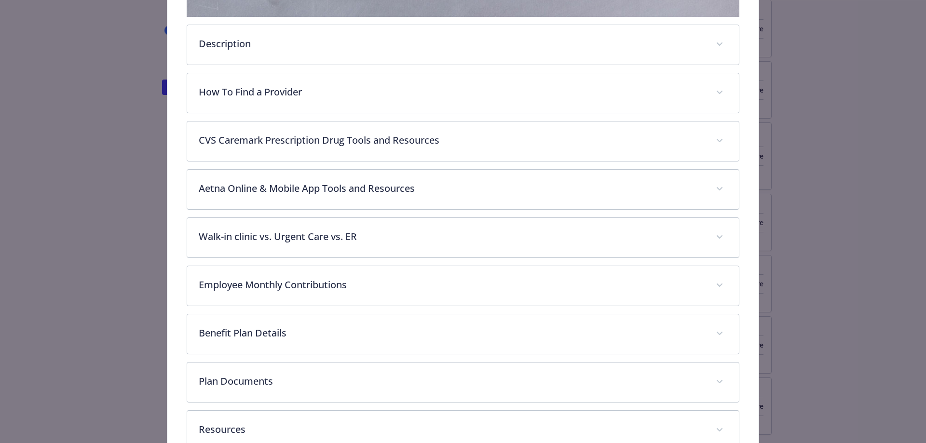
scroll to position [270, 0]
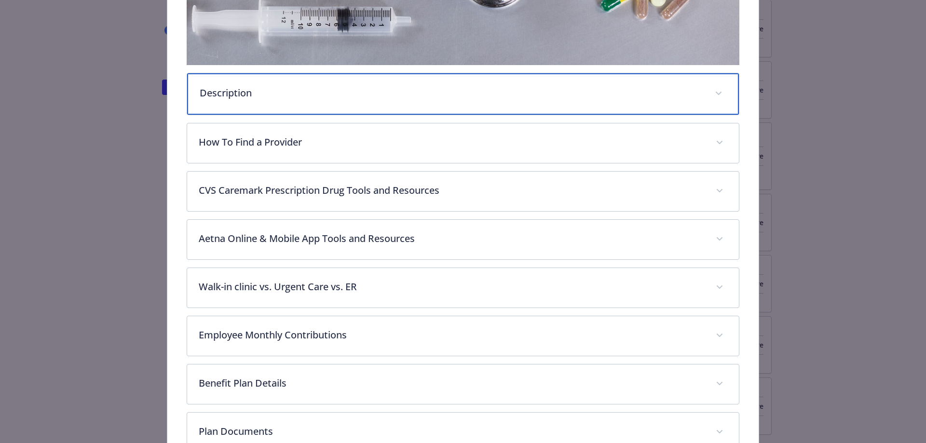
click at [352, 98] on p "Description" at bounding box center [452, 93] width 504 height 14
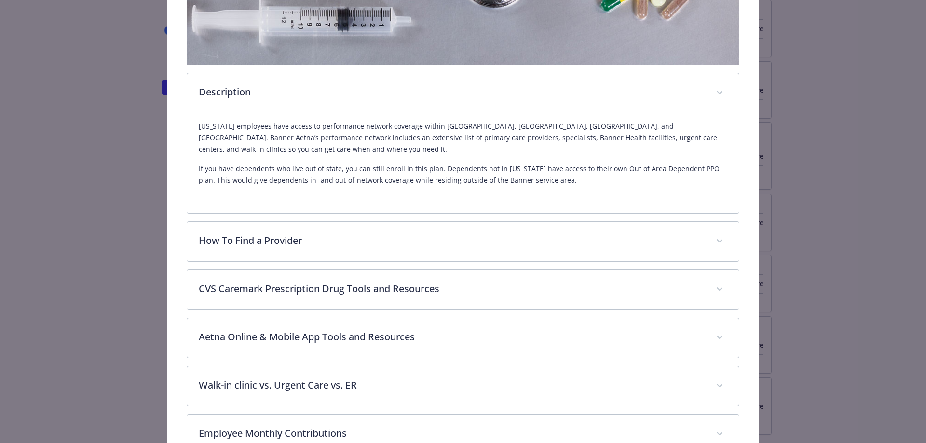
click at [419, 115] on div "[US_STATE] employees have access to performance network coverage within [GEOGRA…" at bounding box center [463, 157] width 529 height 89
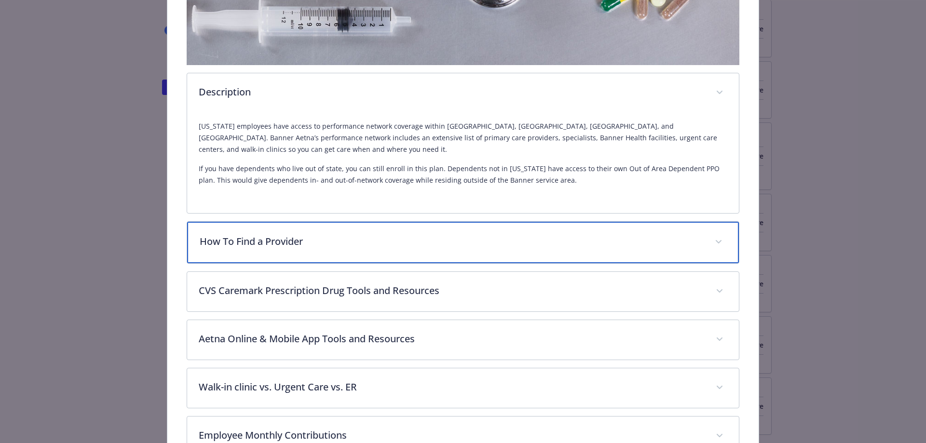
click at [402, 222] on div "How To Find a Provider" at bounding box center [463, 242] width 552 height 41
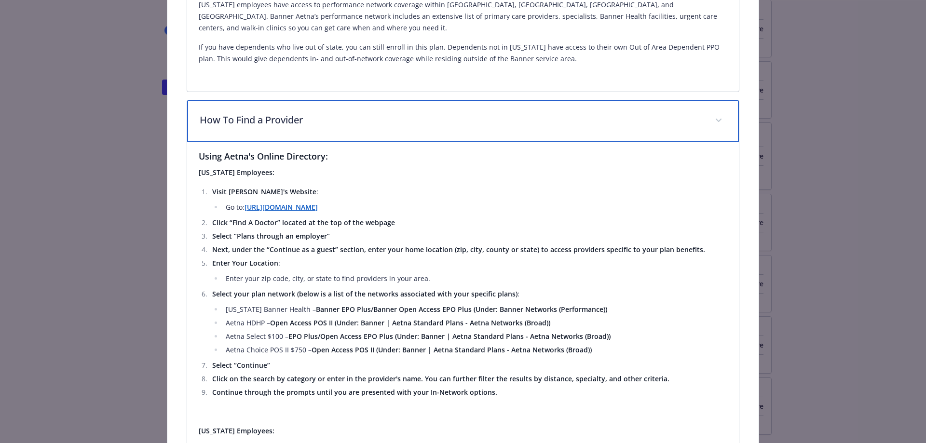
scroll to position [415, 0]
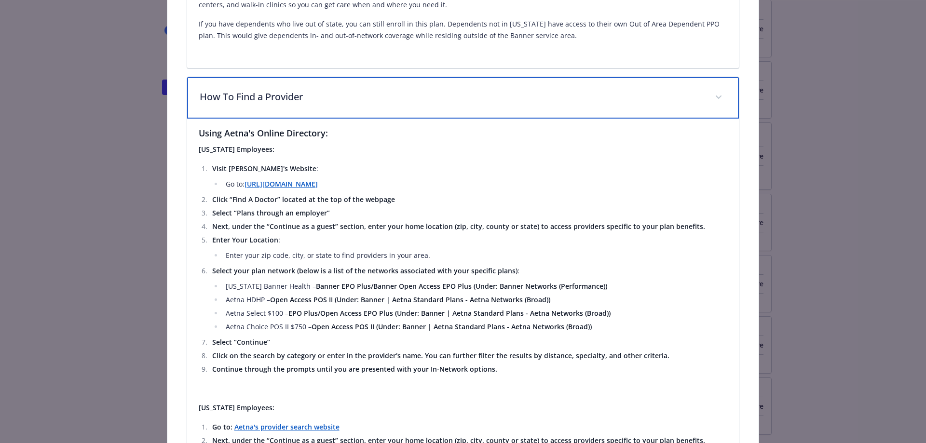
click at [391, 90] on p "How To Find a Provider" at bounding box center [452, 97] width 504 height 14
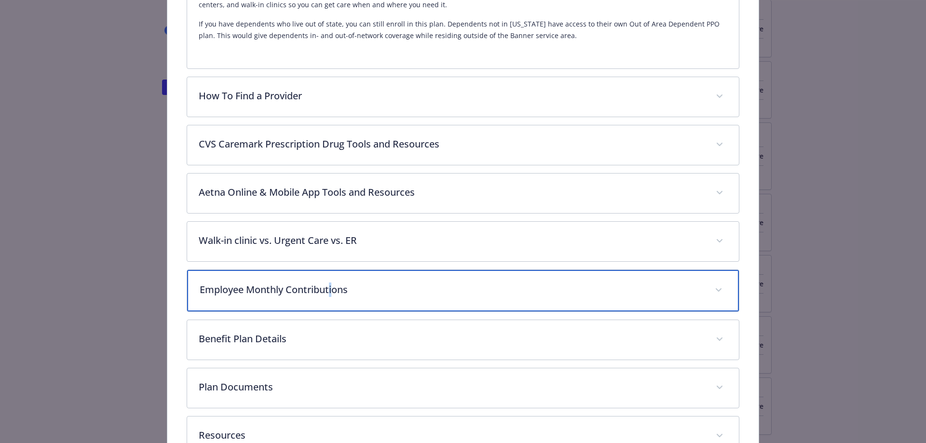
click at [329, 290] on div "Employee Monthly Contributions" at bounding box center [463, 290] width 552 height 41
click at [361, 283] on p "Employee Monthly Contributions" at bounding box center [452, 290] width 504 height 14
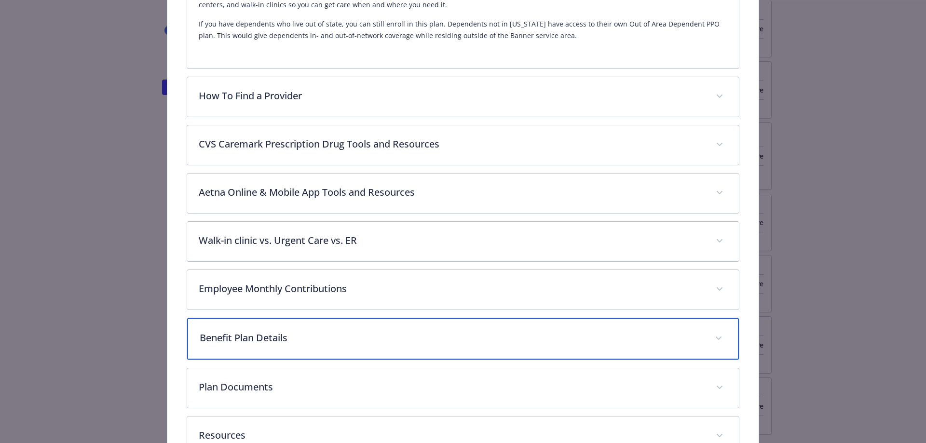
click at [308, 331] on p "Benefit Plan Details" at bounding box center [452, 338] width 504 height 14
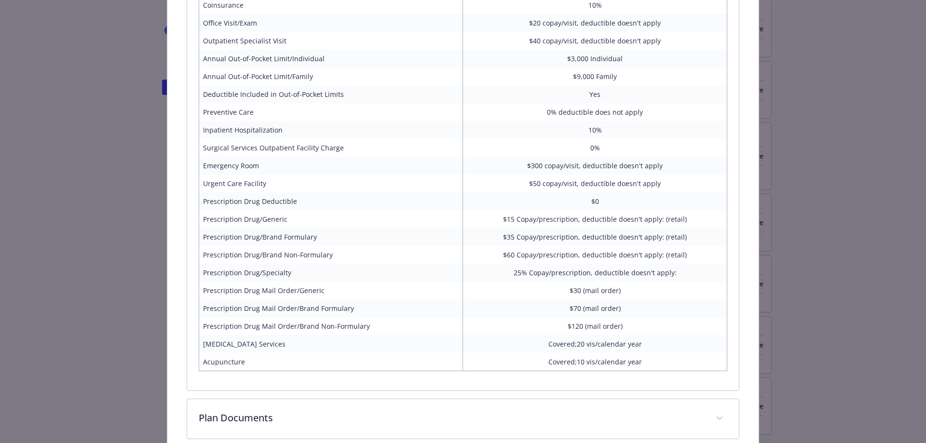
scroll to position [849, 0]
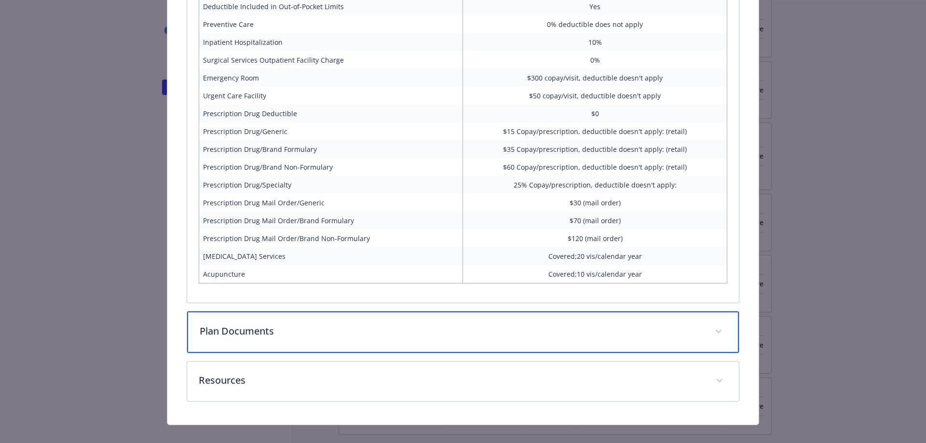
click at [347, 327] on div "Plan Documents" at bounding box center [463, 331] width 552 height 41
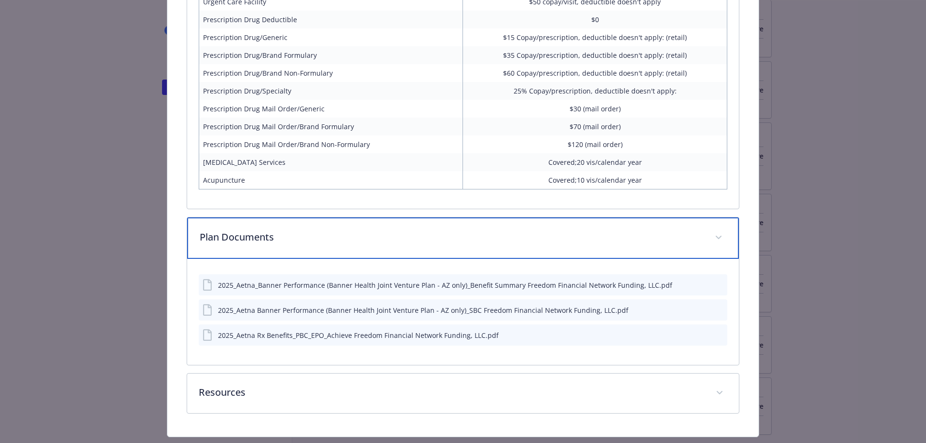
scroll to position [1021, 0]
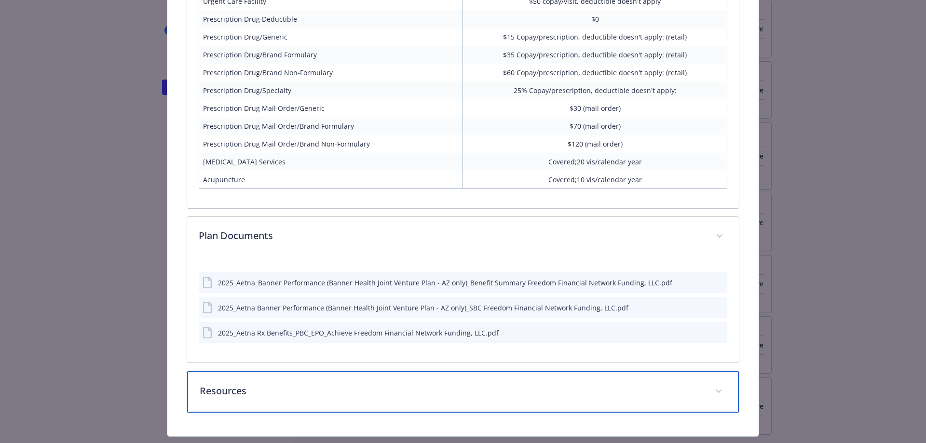
click at [455, 384] on p "Resources" at bounding box center [452, 391] width 504 height 14
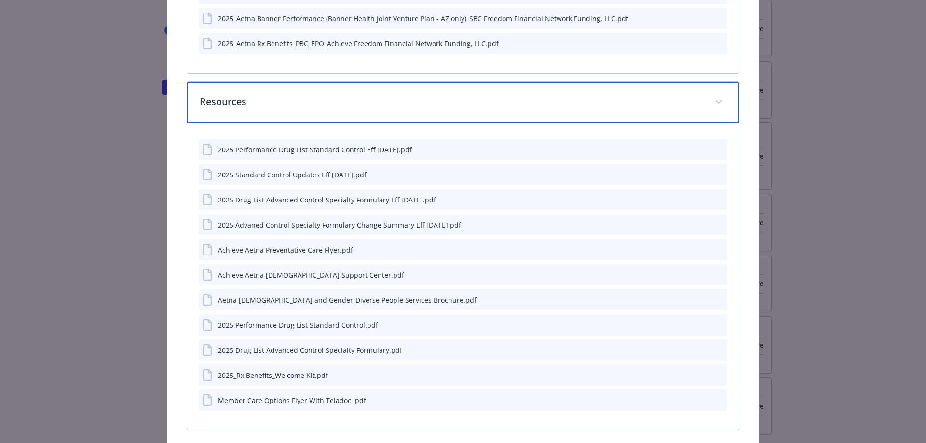
scroll to position [1339, 0]
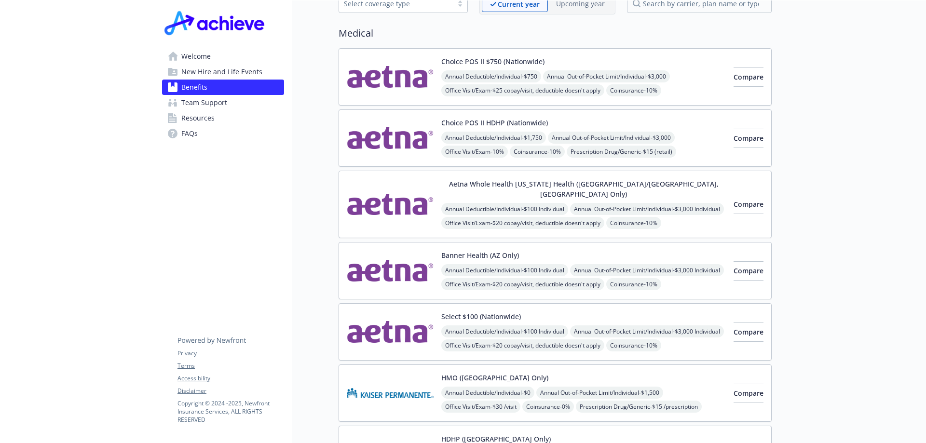
scroll to position [11, 0]
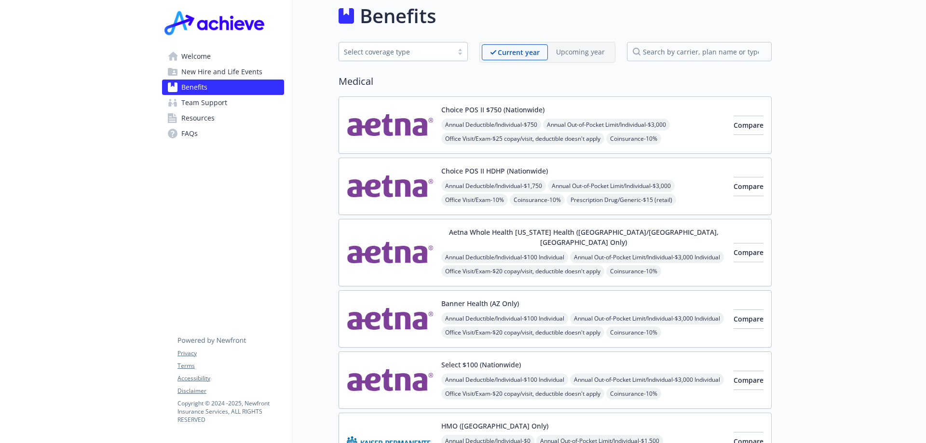
click at [422, 304] on img at bounding box center [390, 318] width 87 height 41
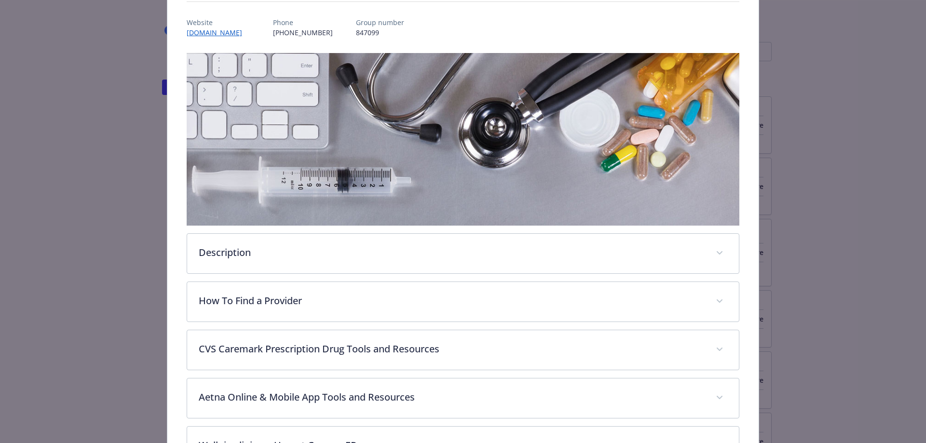
scroll to position [125, 0]
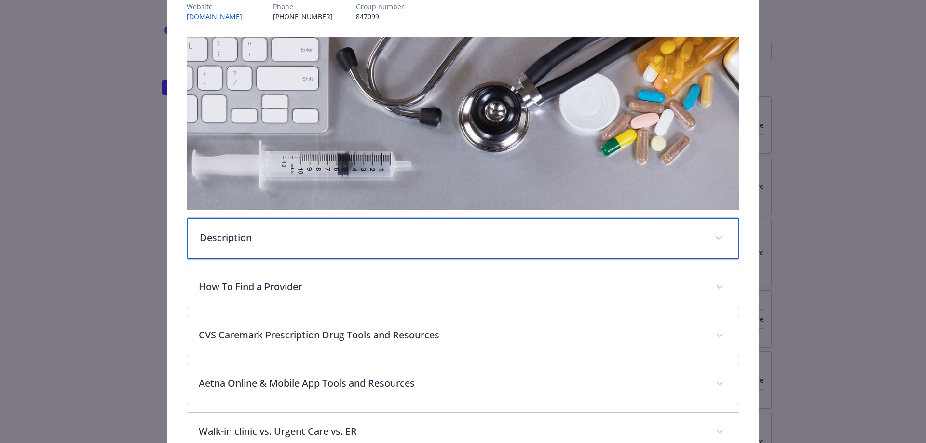
click at [320, 252] on div "Description" at bounding box center [463, 238] width 552 height 41
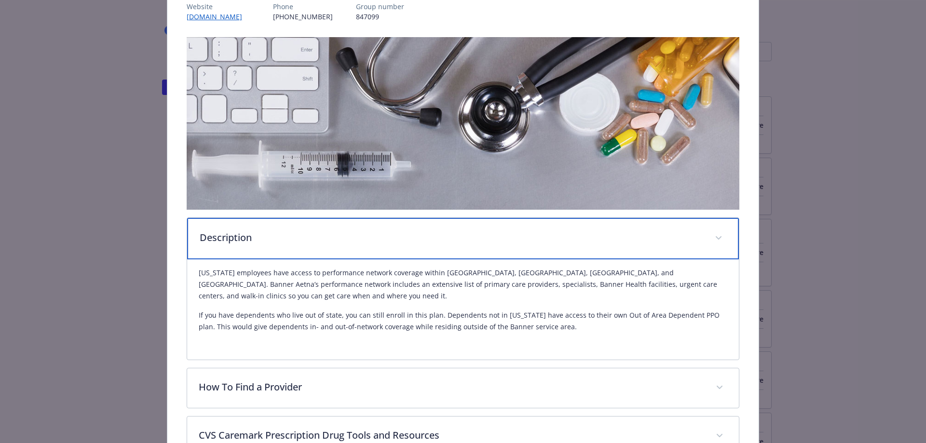
click at [319, 255] on div "Description" at bounding box center [463, 238] width 552 height 41
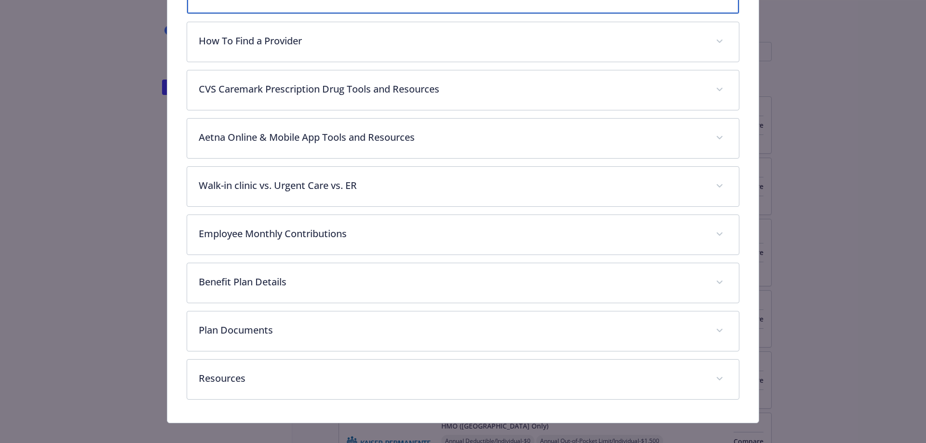
scroll to position [381, 0]
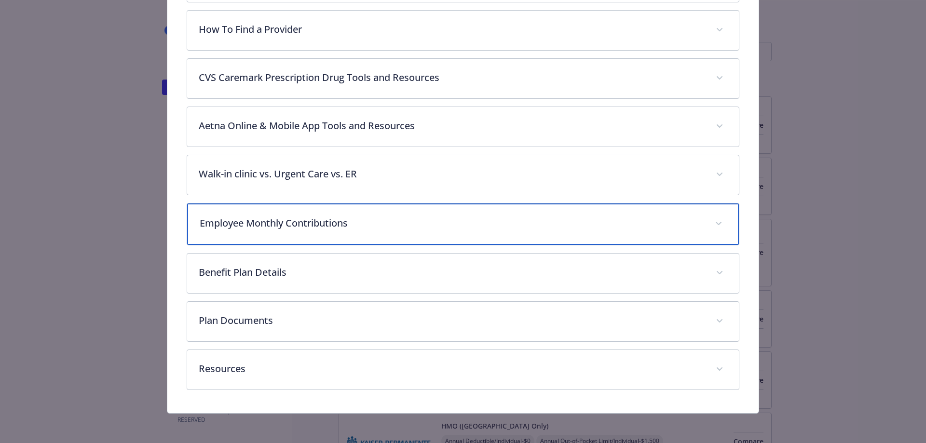
click at [352, 238] on div "Employee Monthly Contributions" at bounding box center [463, 223] width 552 height 41
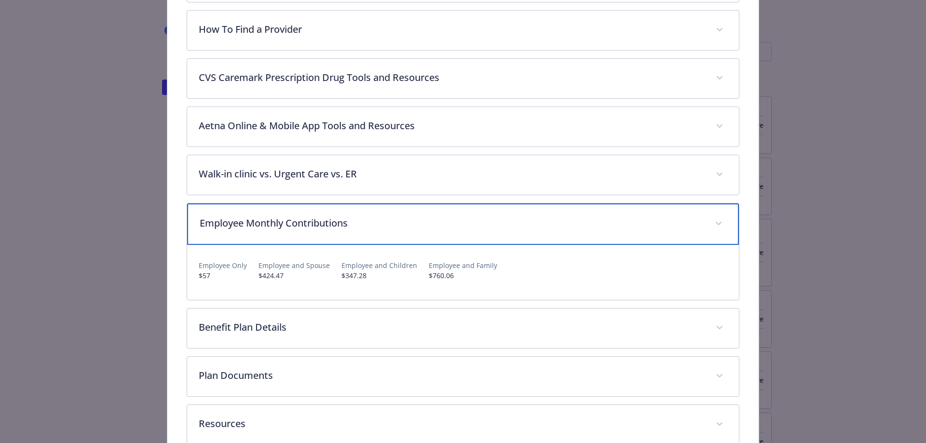
click at [352, 232] on div "Employee Monthly Contributions" at bounding box center [463, 223] width 552 height 41
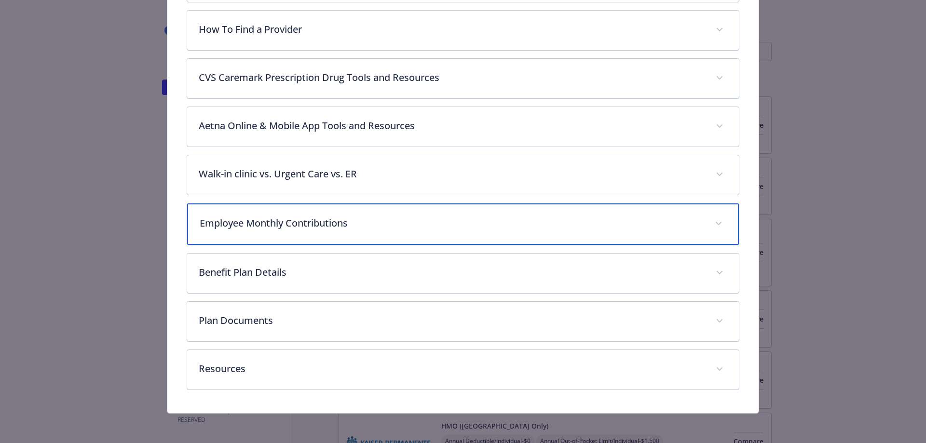
click at [352, 232] on div "Employee Monthly Contributions" at bounding box center [463, 223] width 552 height 41
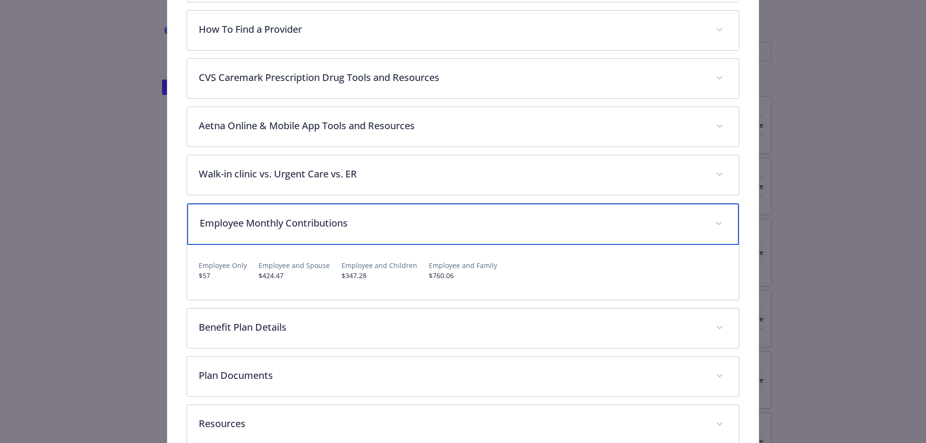
click at [352, 232] on div "Employee Monthly Contributions" at bounding box center [463, 223] width 552 height 41
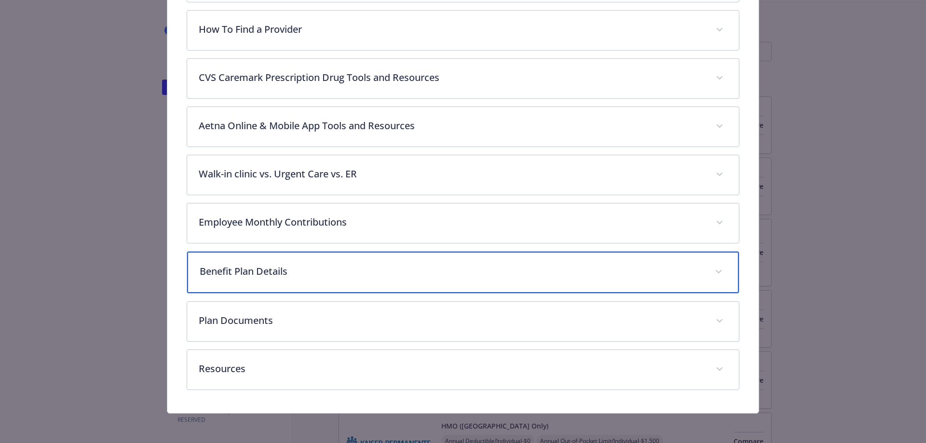
click at [321, 270] on p "Benefit Plan Details" at bounding box center [452, 271] width 504 height 14
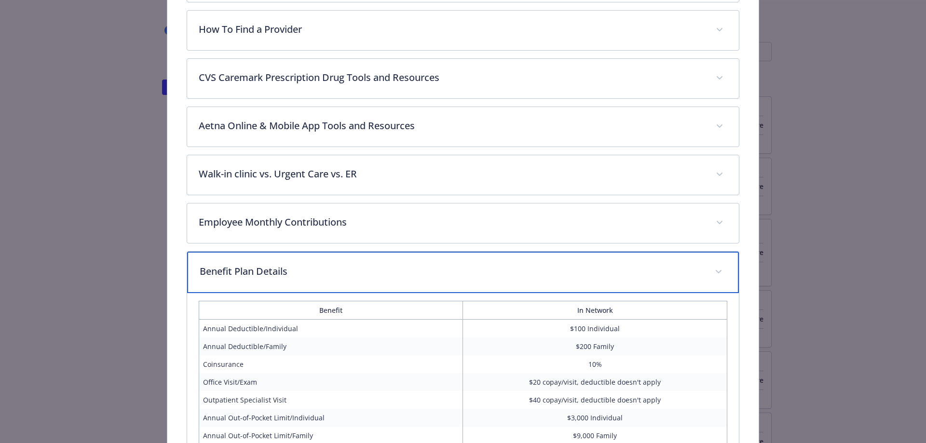
click at [321, 272] on p "Benefit Plan Details" at bounding box center [452, 271] width 504 height 14
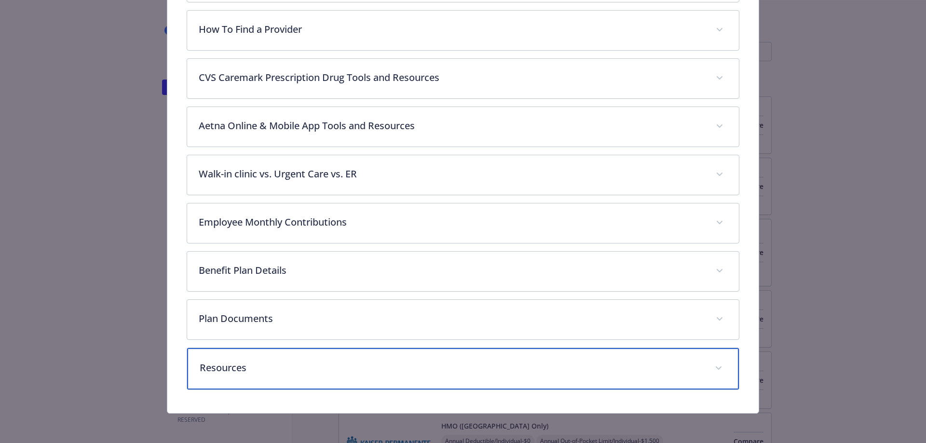
click at [308, 361] on p "Resources" at bounding box center [452, 368] width 504 height 14
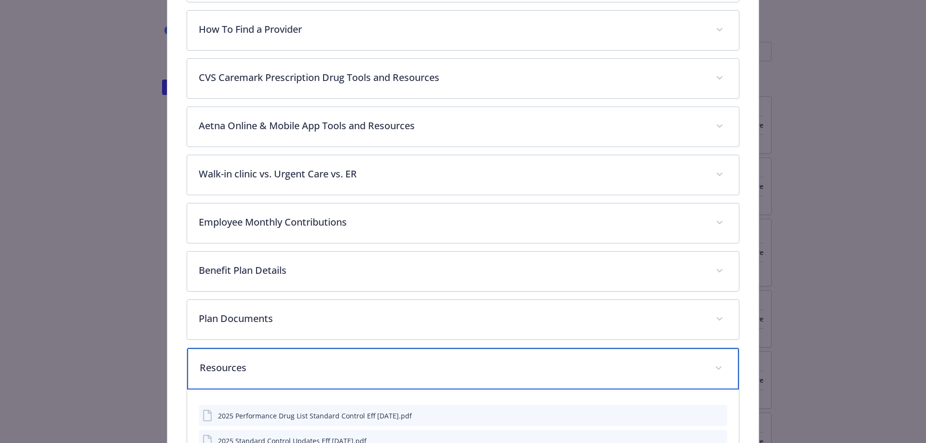
click at [308, 361] on p "Resources" at bounding box center [452, 368] width 504 height 14
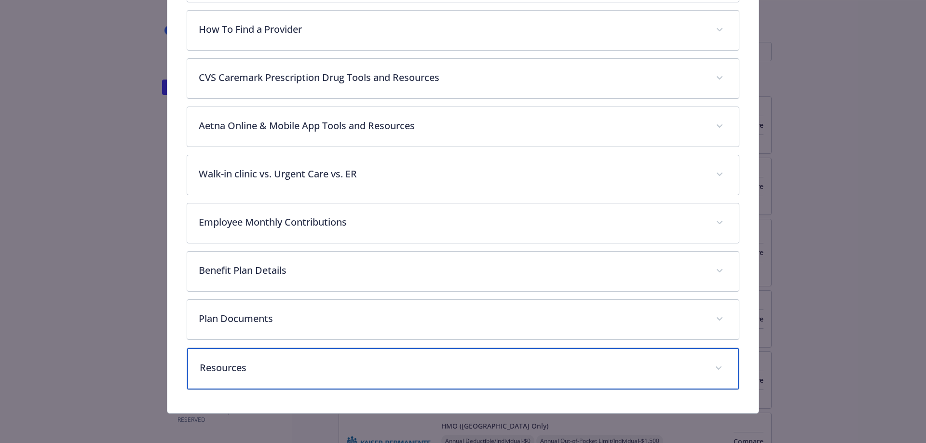
click at [308, 361] on p "Resources" at bounding box center [452, 368] width 504 height 14
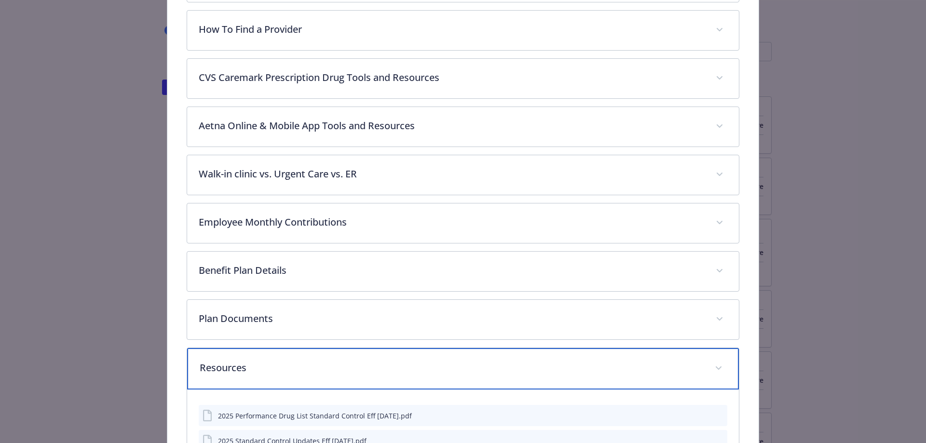
click at [307, 357] on div "Resources" at bounding box center [463, 368] width 552 height 41
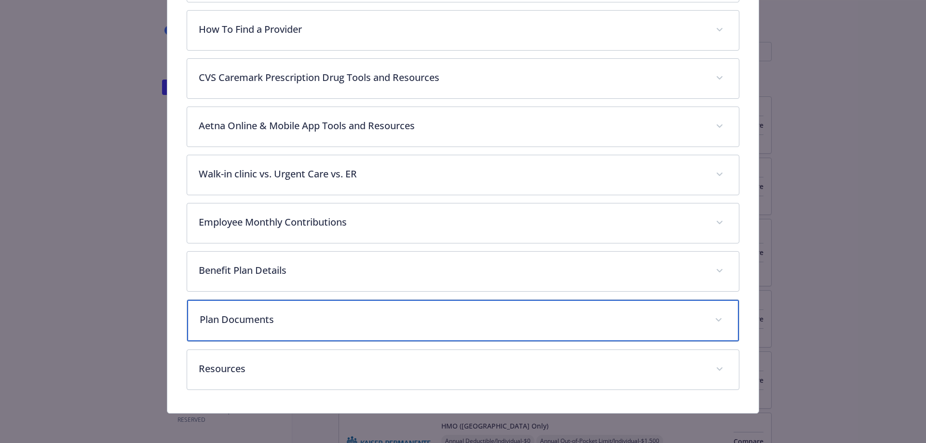
click at [310, 325] on p "Plan Documents" at bounding box center [452, 319] width 504 height 14
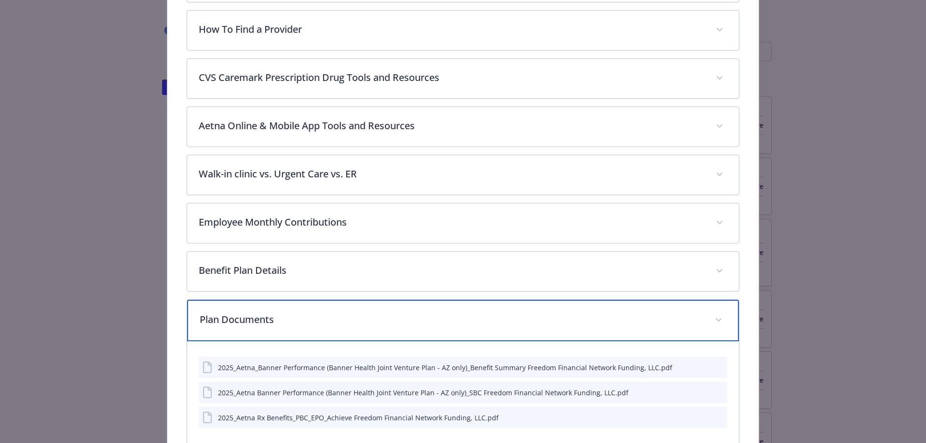
scroll to position [429, 0]
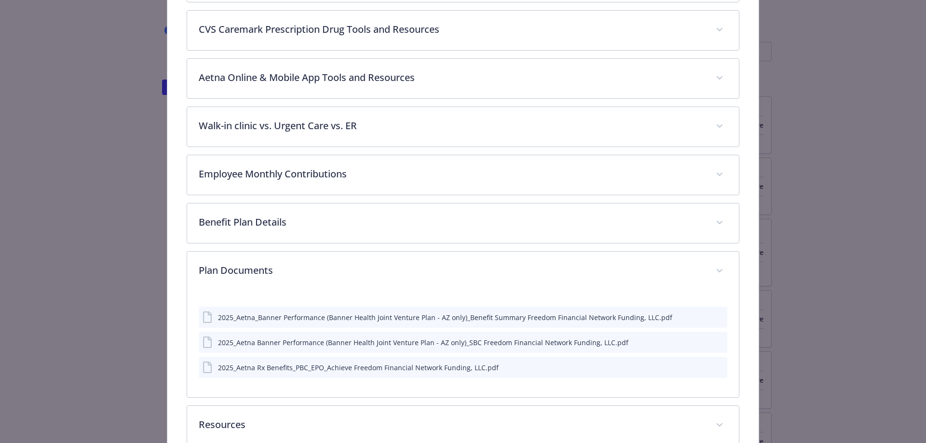
click at [143, 304] on div "Medical - Banner Health (AZ Only) - Medical EPO Banner Health (AZ Only) Website…" at bounding box center [463, 36] width 741 height 868
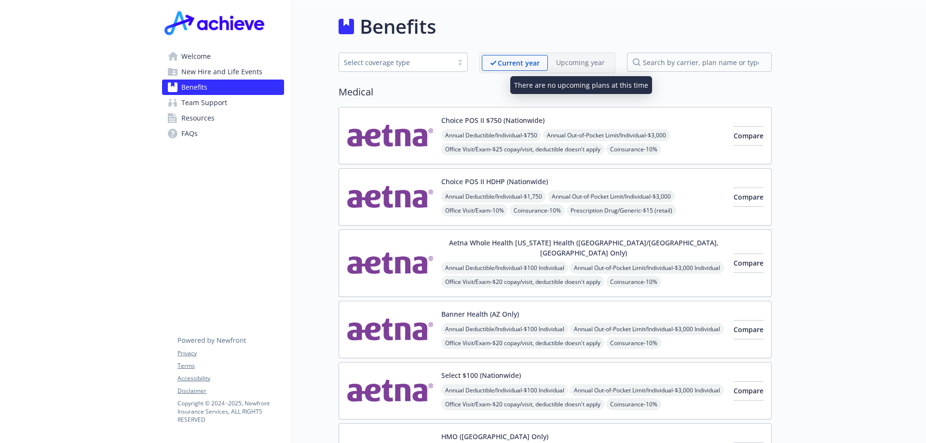
click at [585, 62] on p "Upcoming year" at bounding box center [580, 62] width 49 height 10
click at [232, 72] on span "New Hire and Life Events" at bounding box center [221, 71] width 81 height 15
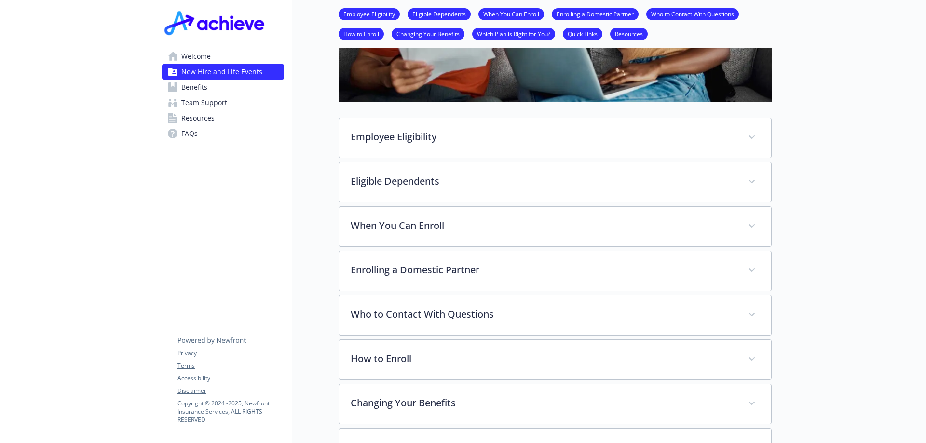
scroll to position [289, 0]
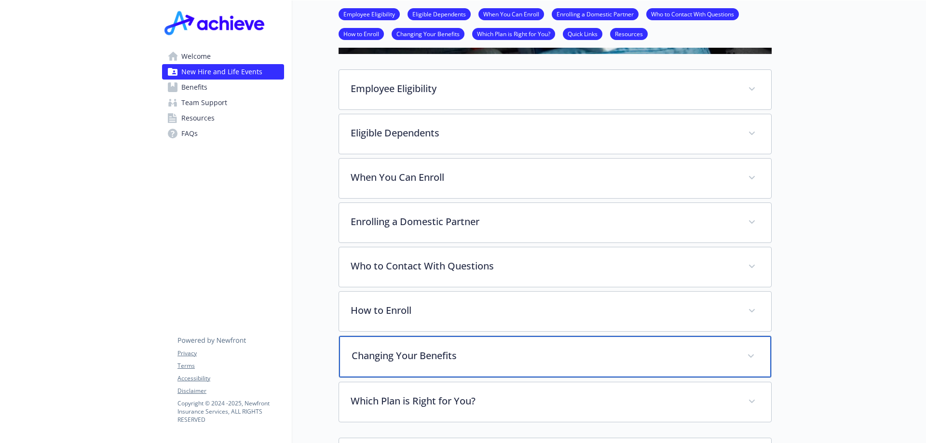
click at [415, 349] on p "Changing Your Benefits" at bounding box center [544, 356] width 384 height 14
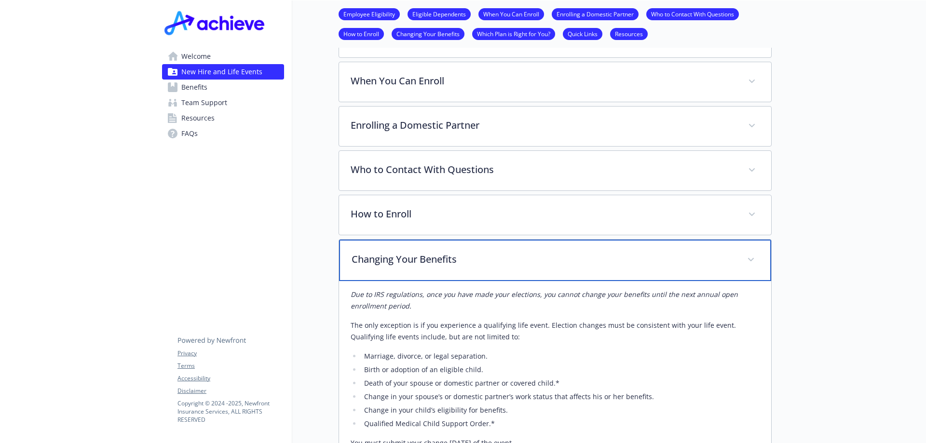
scroll to position [434, 0]
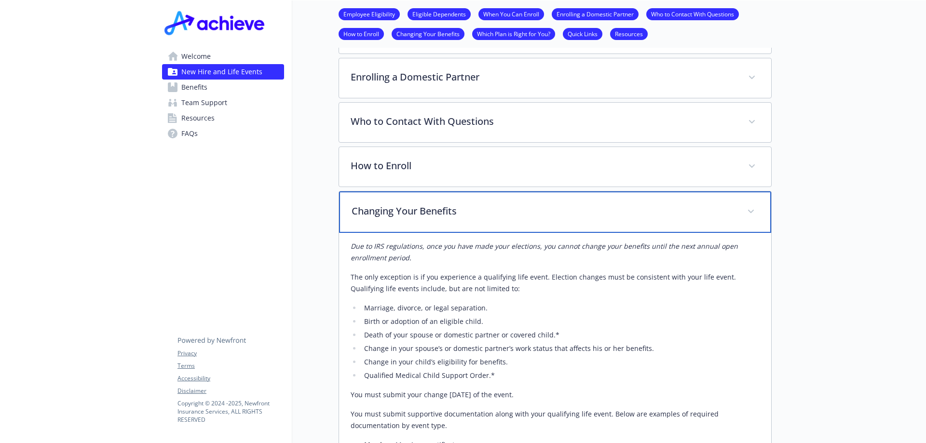
click at [534, 204] on p "Changing Your Benefits" at bounding box center [544, 211] width 384 height 14
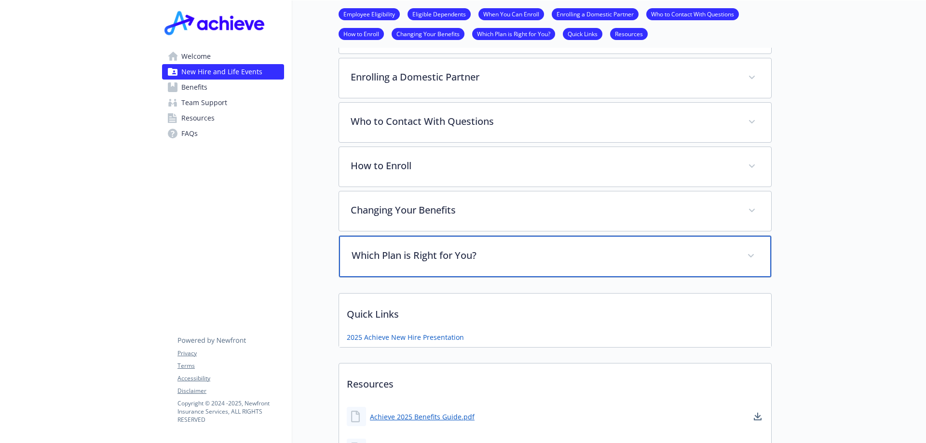
click at [484, 263] on p "Which Plan is Right for You?" at bounding box center [544, 255] width 384 height 14
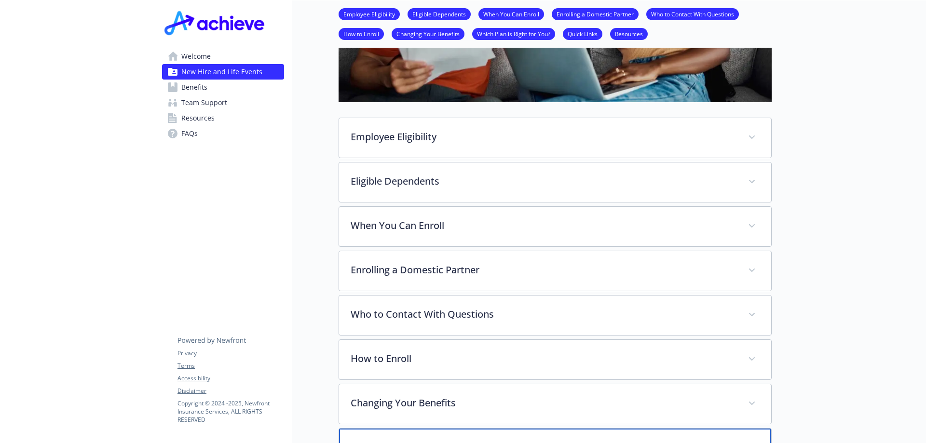
scroll to position [193, 0]
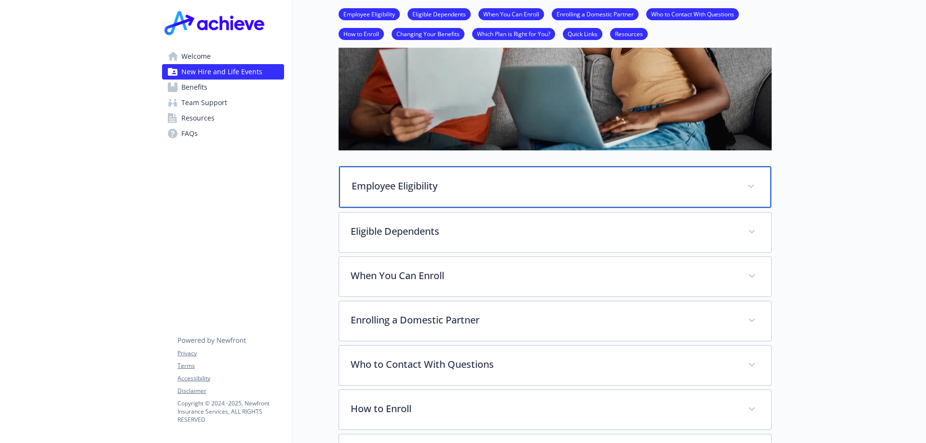
click at [425, 190] on p "Employee Eligibility" at bounding box center [544, 186] width 384 height 14
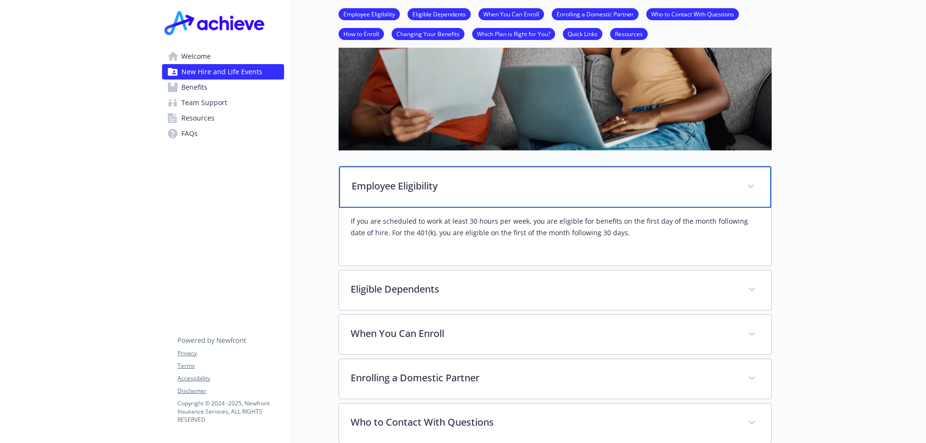
click at [422, 190] on p "Employee Eligibility" at bounding box center [544, 186] width 384 height 14
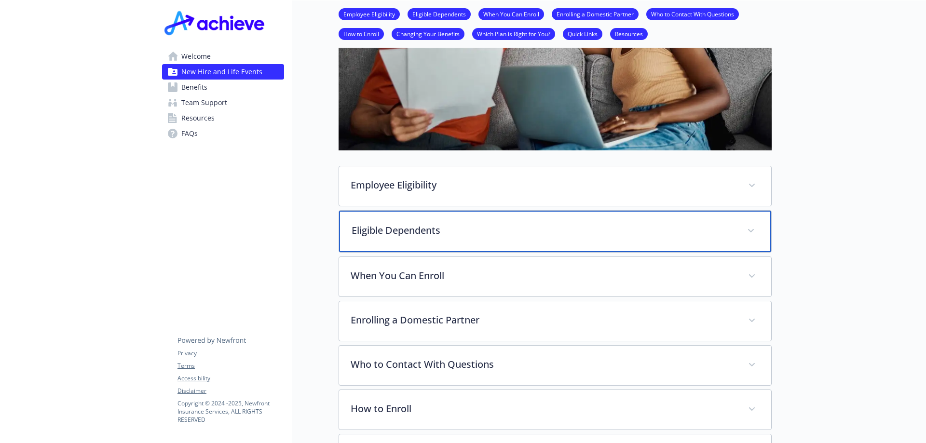
click at [431, 227] on p "Eligible Dependents" at bounding box center [544, 230] width 384 height 14
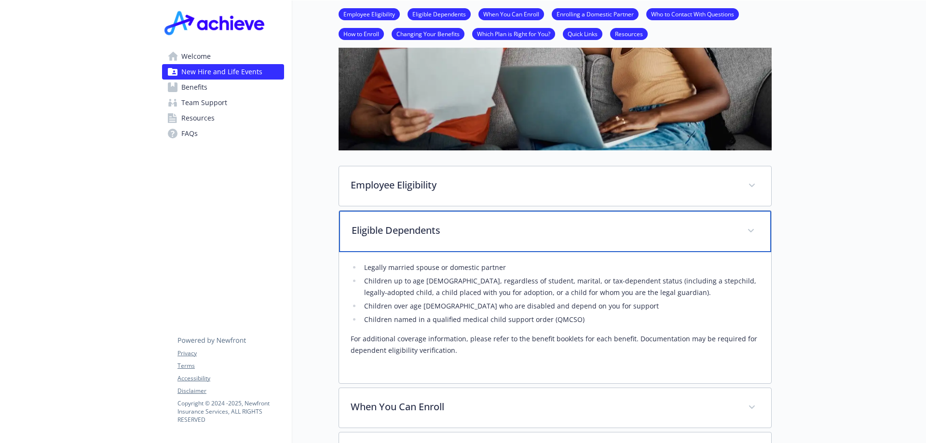
click at [445, 234] on p "Eligible Dependents" at bounding box center [544, 230] width 384 height 14
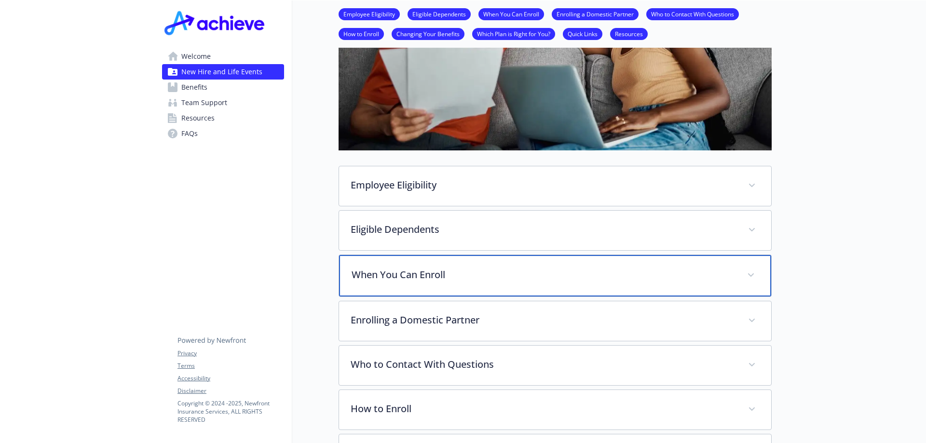
click at [435, 269] on p "When You Can Enroll" at bounding box center [544, 275] width 384 height 14
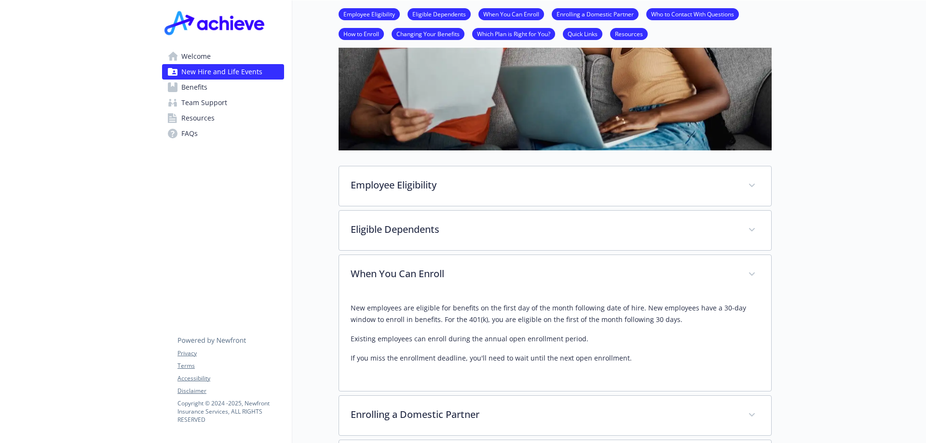
click at [196, 127] on span "FAQs" at bounding box center [189, 133] width 16 height 15
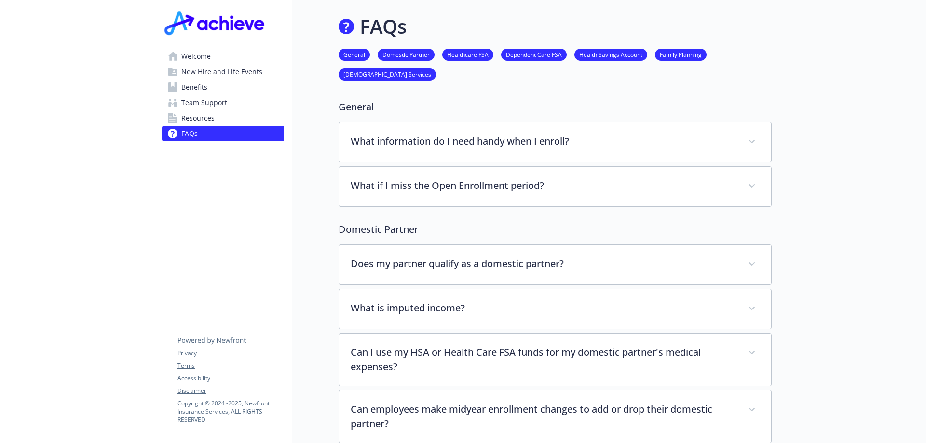
click at [228, 119] on link "Resources" at bounding box center [223, 117] width 122 height 15
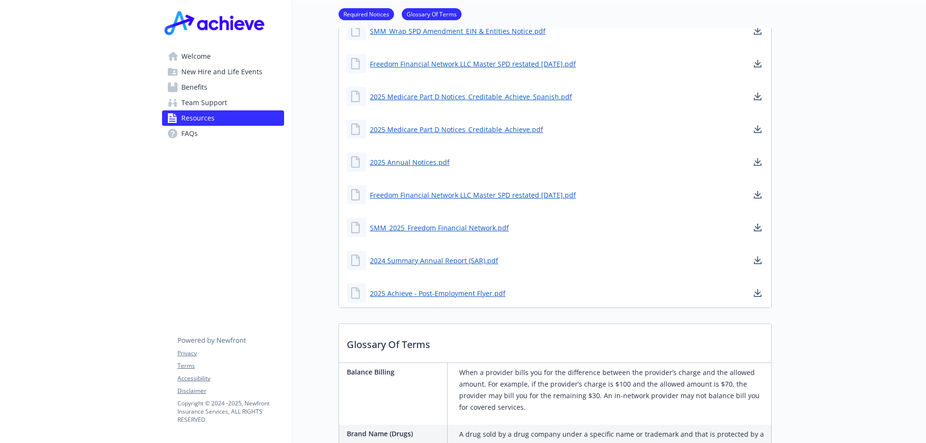
scroll to position [386, 0]
